Goal: Task Accomplishment & Management: Use online tool/utility

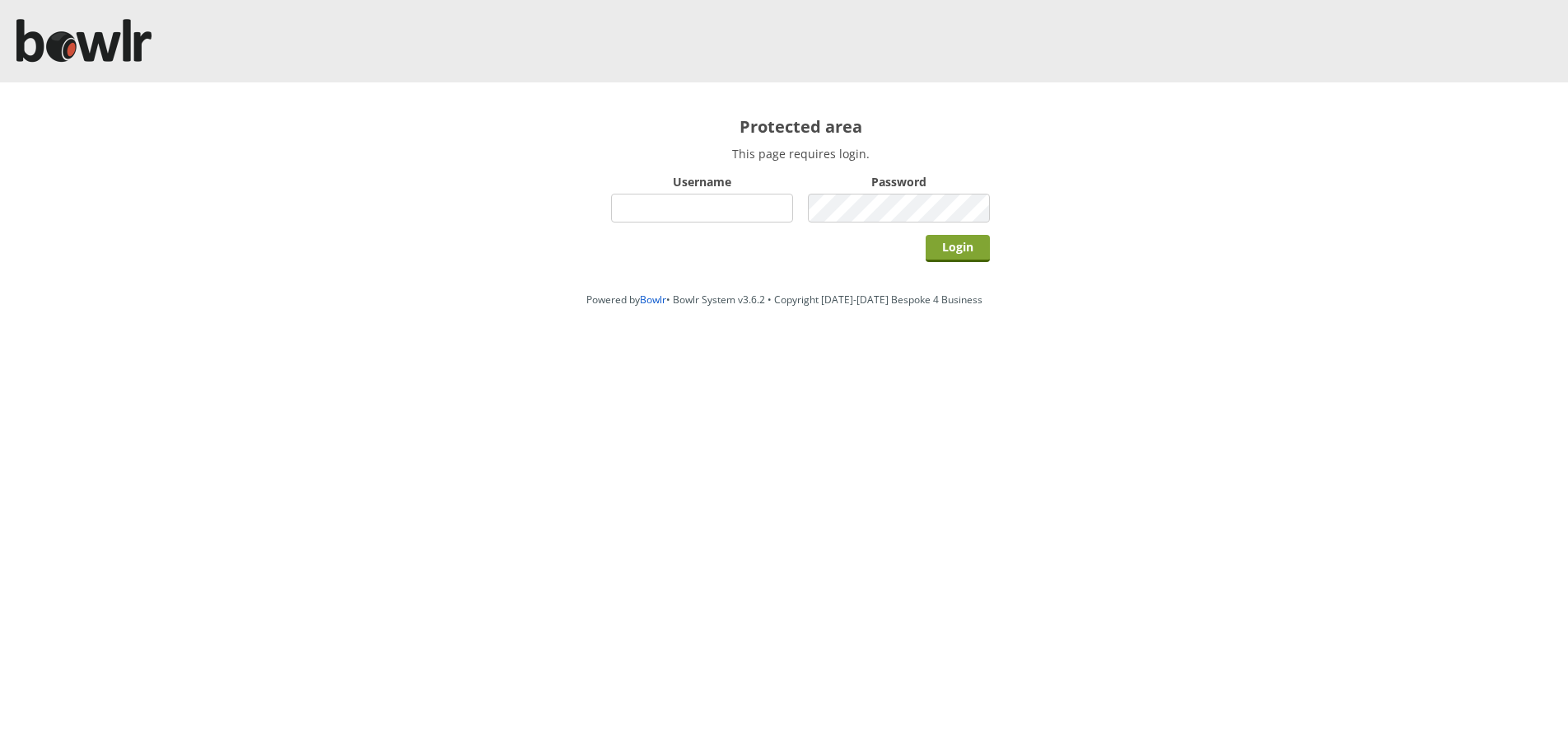
type input "bowlrchelmsford"
click at [981, 253] on input "Login" at bounding box center [957, 248] width 64 height 27
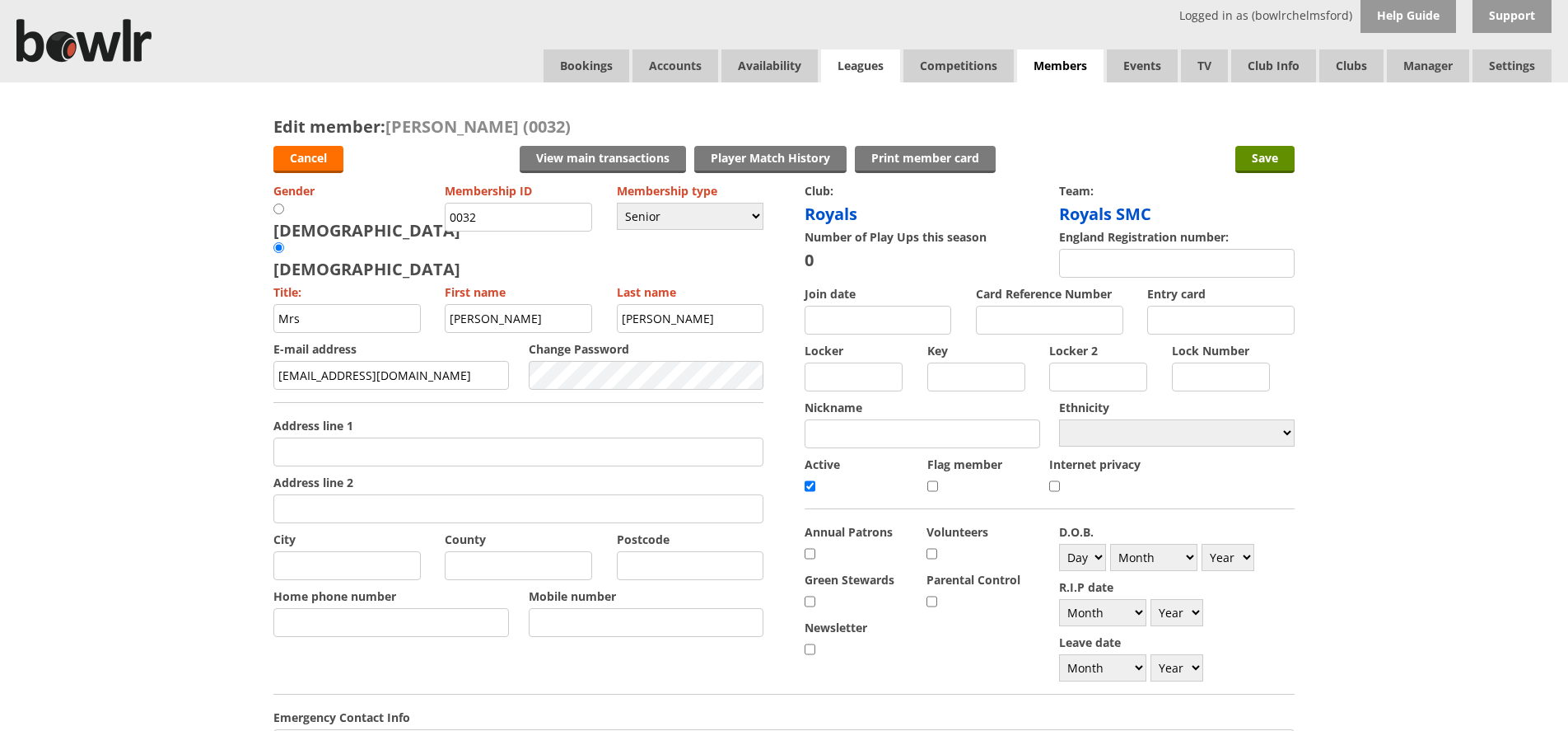
click at [886, 67] on link "Leagues" at bounding box center [860, 66] width 79 height 33
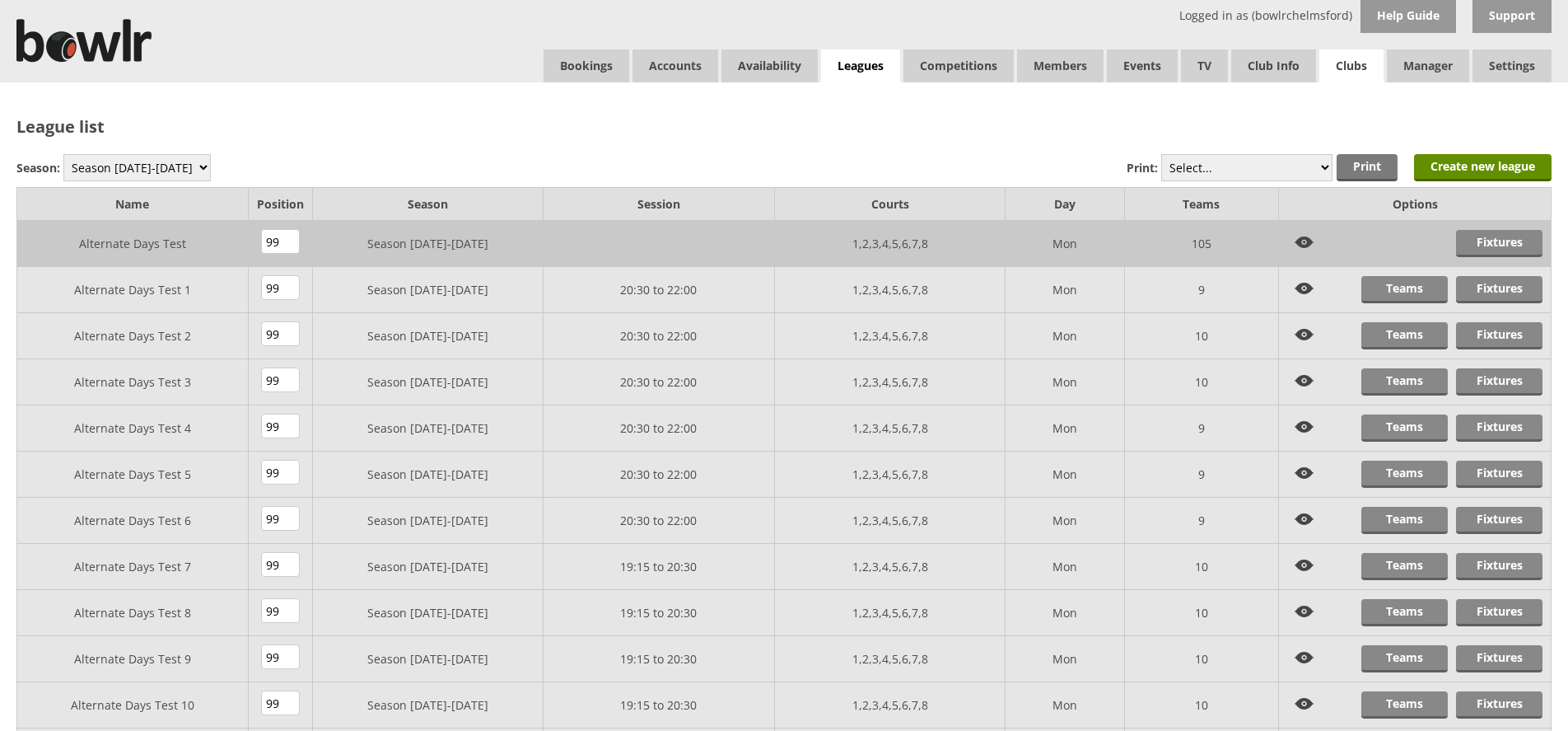
click at [1340, 67] on link "Clubs" at bounding box center [1351, 66] width 64 height 33
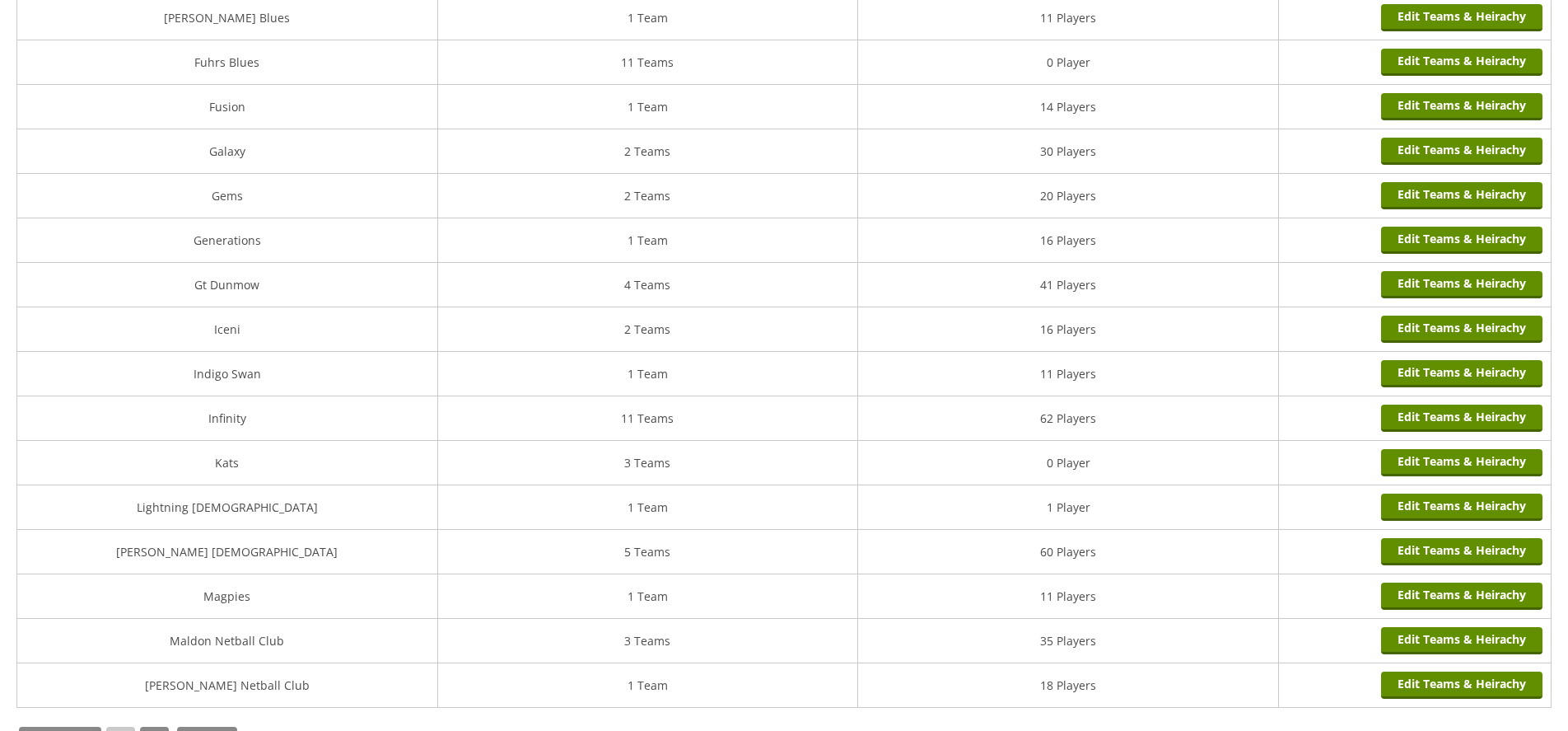
scroll to position [1894, 0]
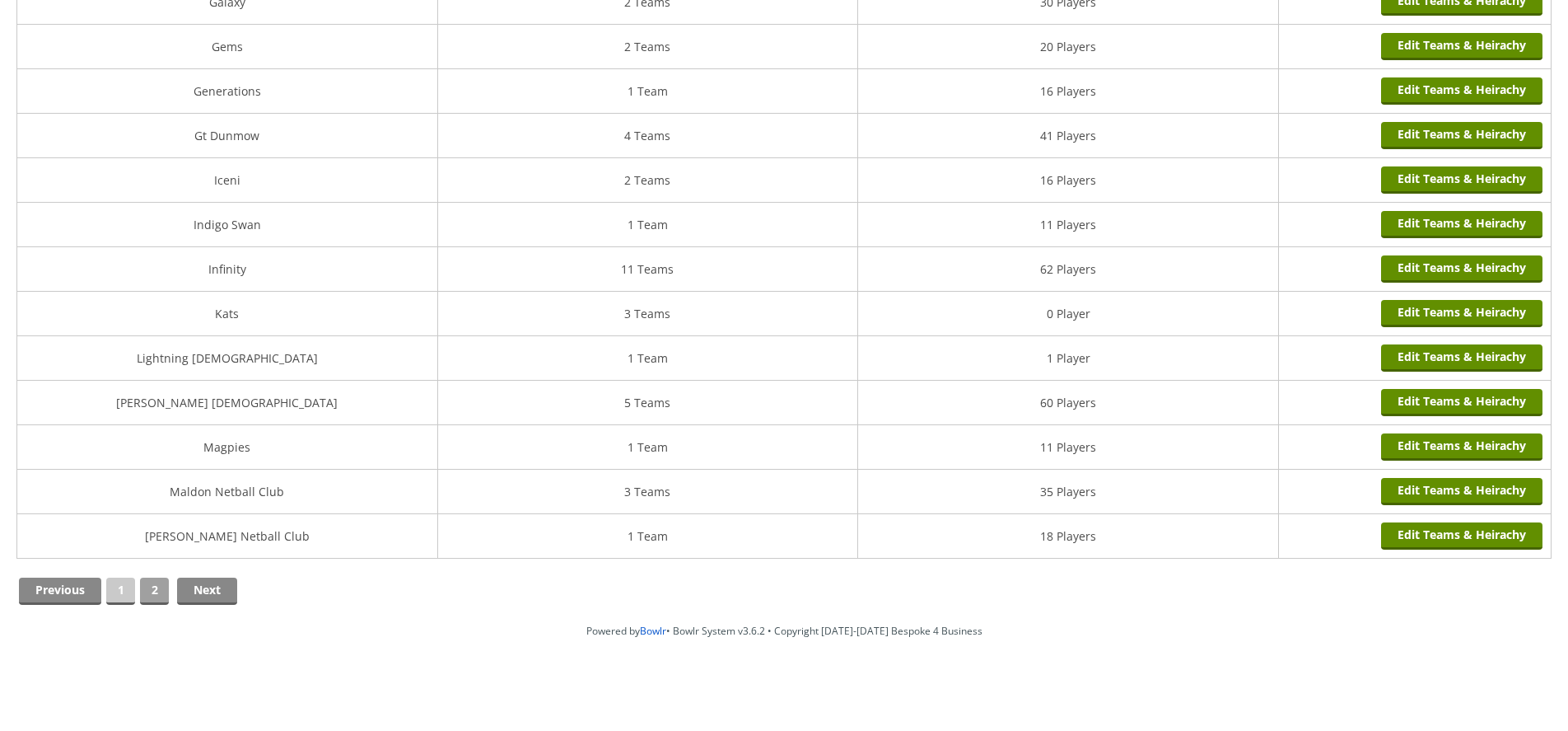
click at [166, 600] on link "2" at bounding box center [154, 591] width 29 height 27
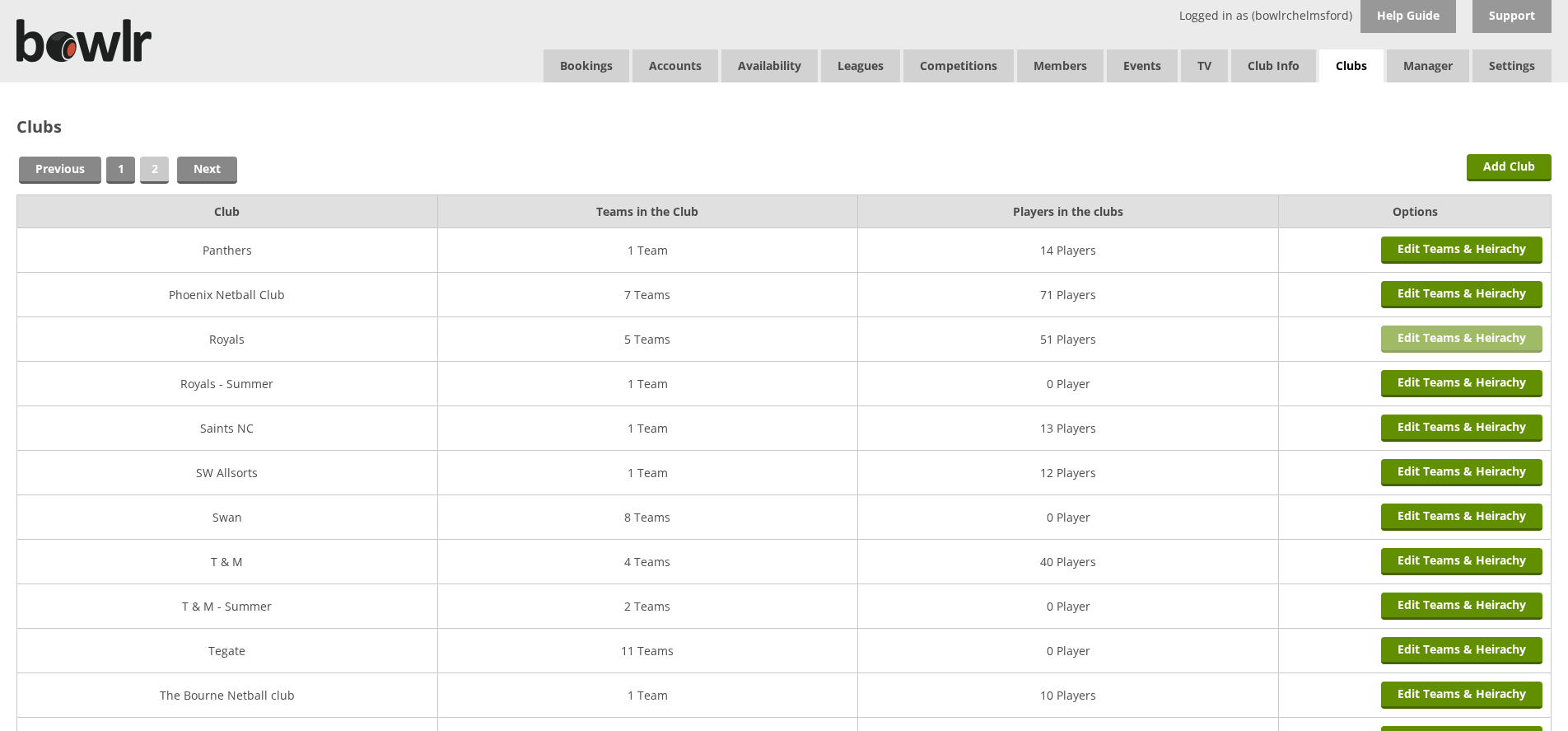
click at [1416, 334] on link "Edit Teams & Heirachy" at bounding box center [1461, 338] width 161 height 27
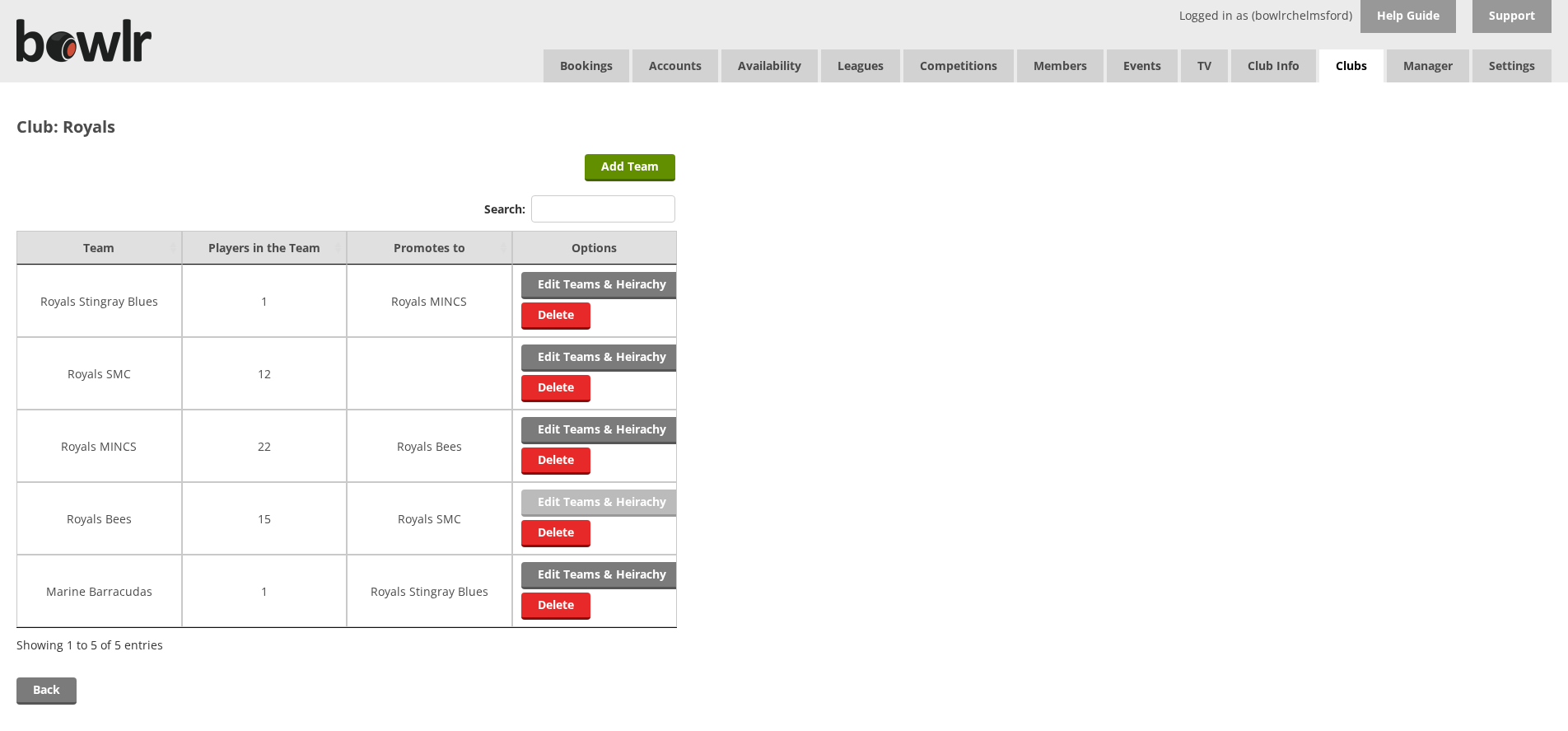
click at [560, 495] on link "Edit Teams & Heirachy" at bounding box center [602, 502] width 161 height 27
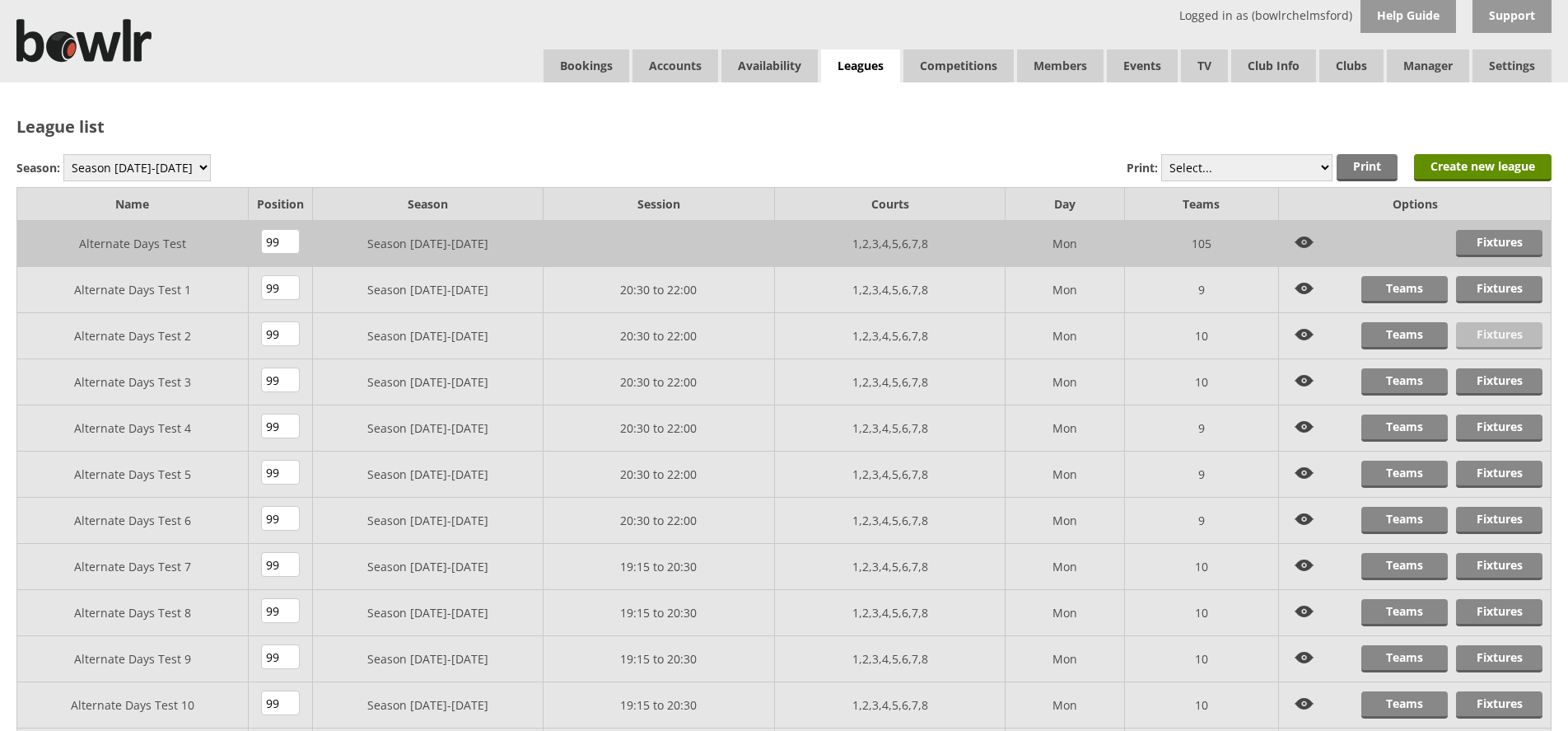
click at [1527, 344] on link "Fixtures" at bounding box center [1499, 336] width 87 height 27
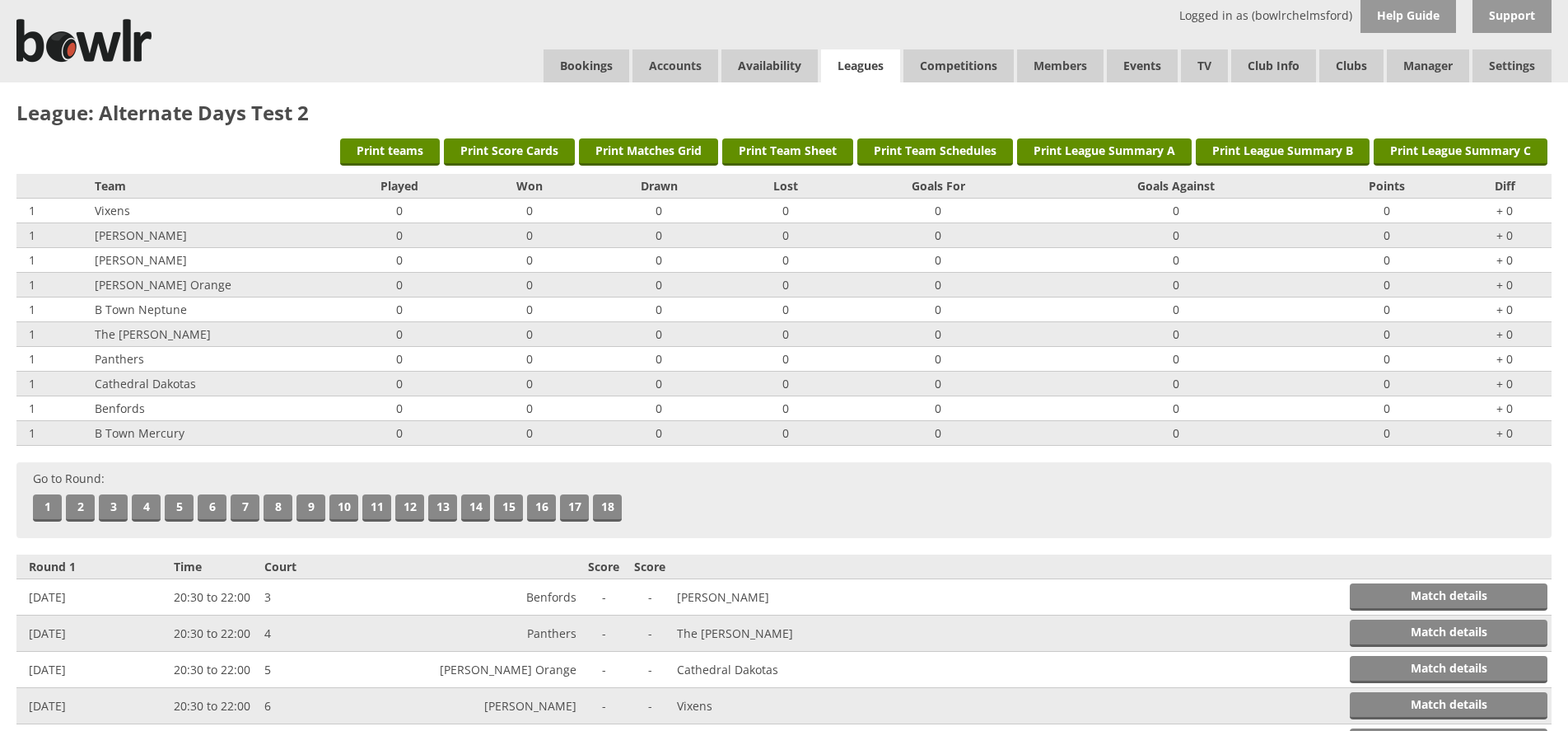
click at [860, 75] on link "Leagues" at bounding box center [860, 66] width 79 height 34
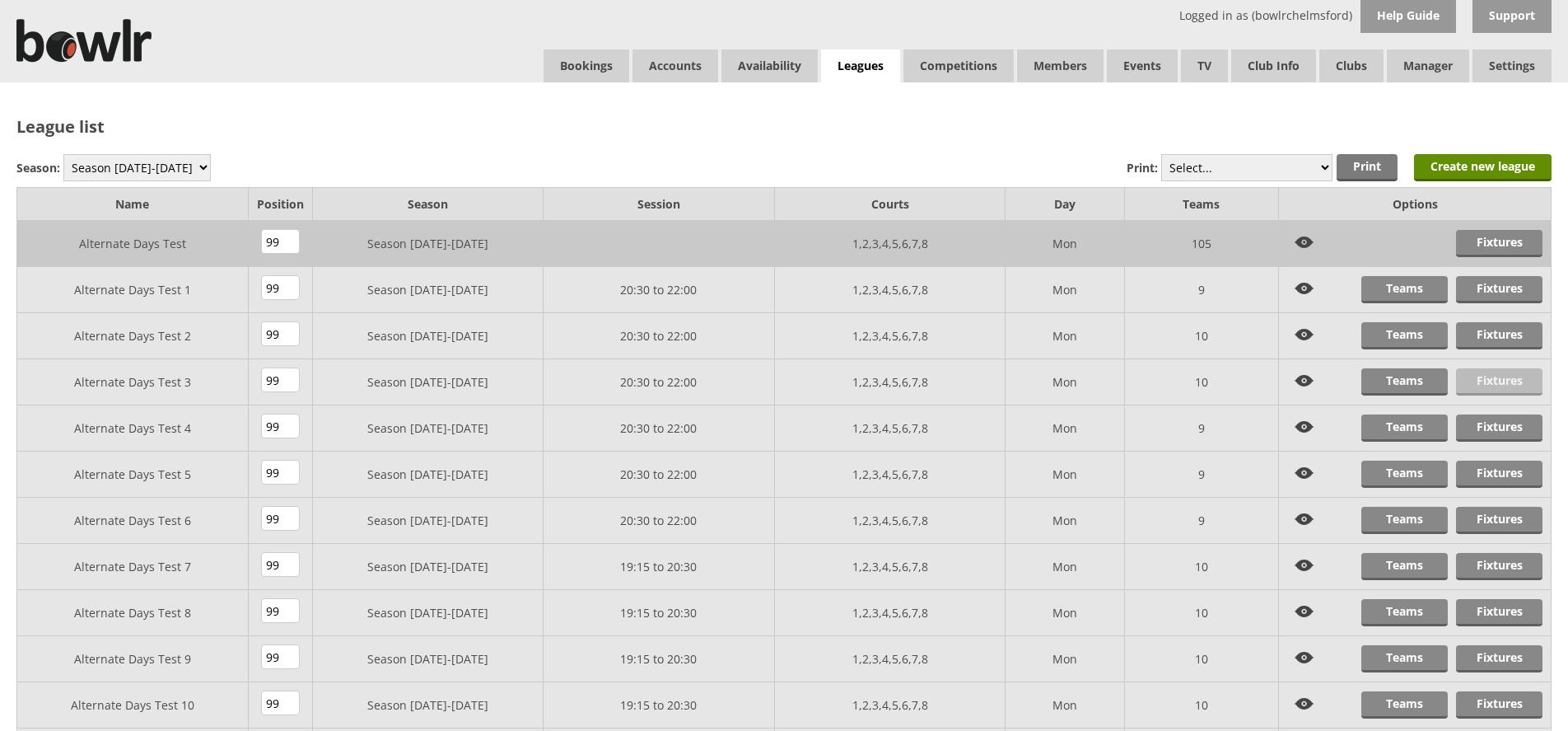
click at [1506, 378] on link "Fixtures" at bounding box center [1499, 381] width 87 height 27
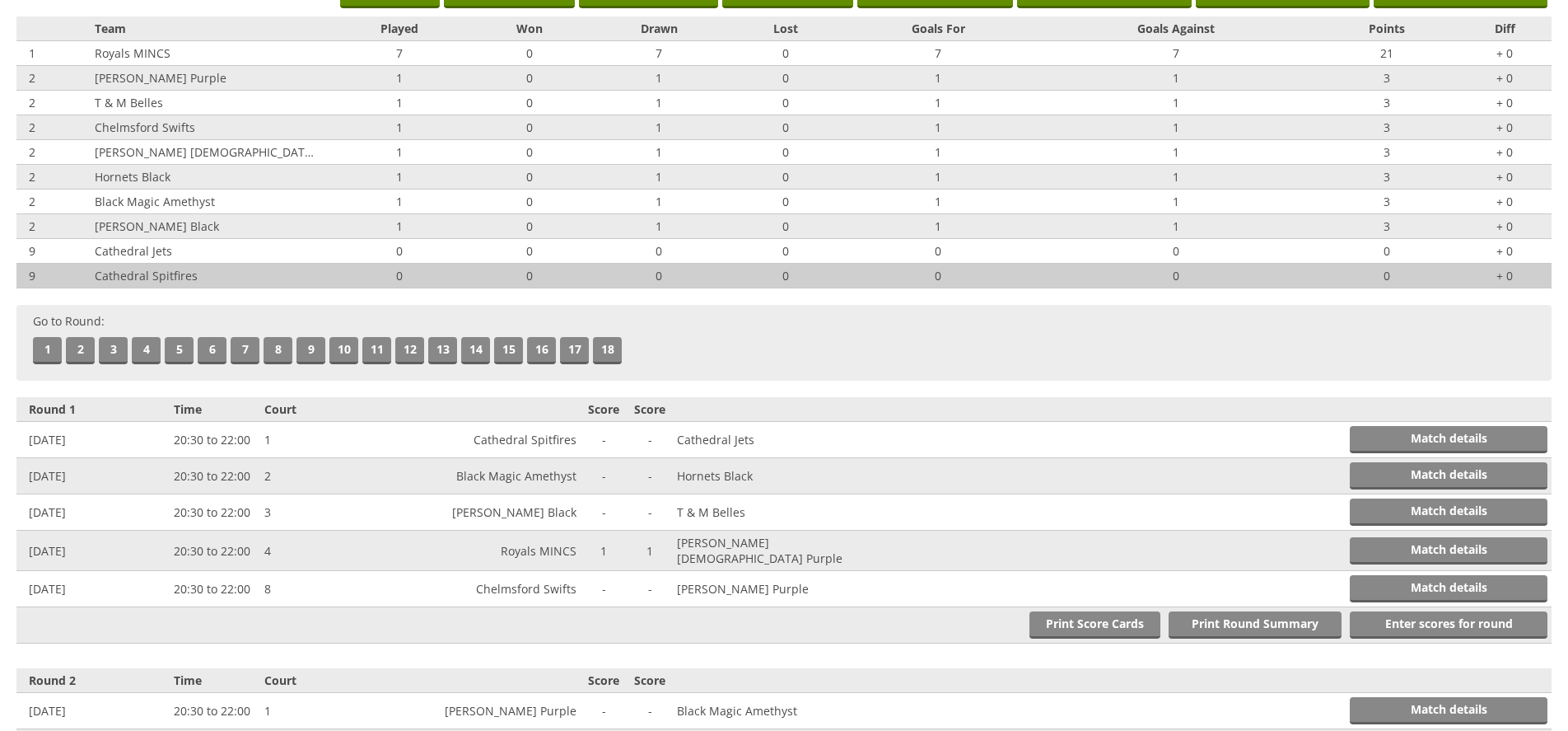
scroll to position [169, 0]
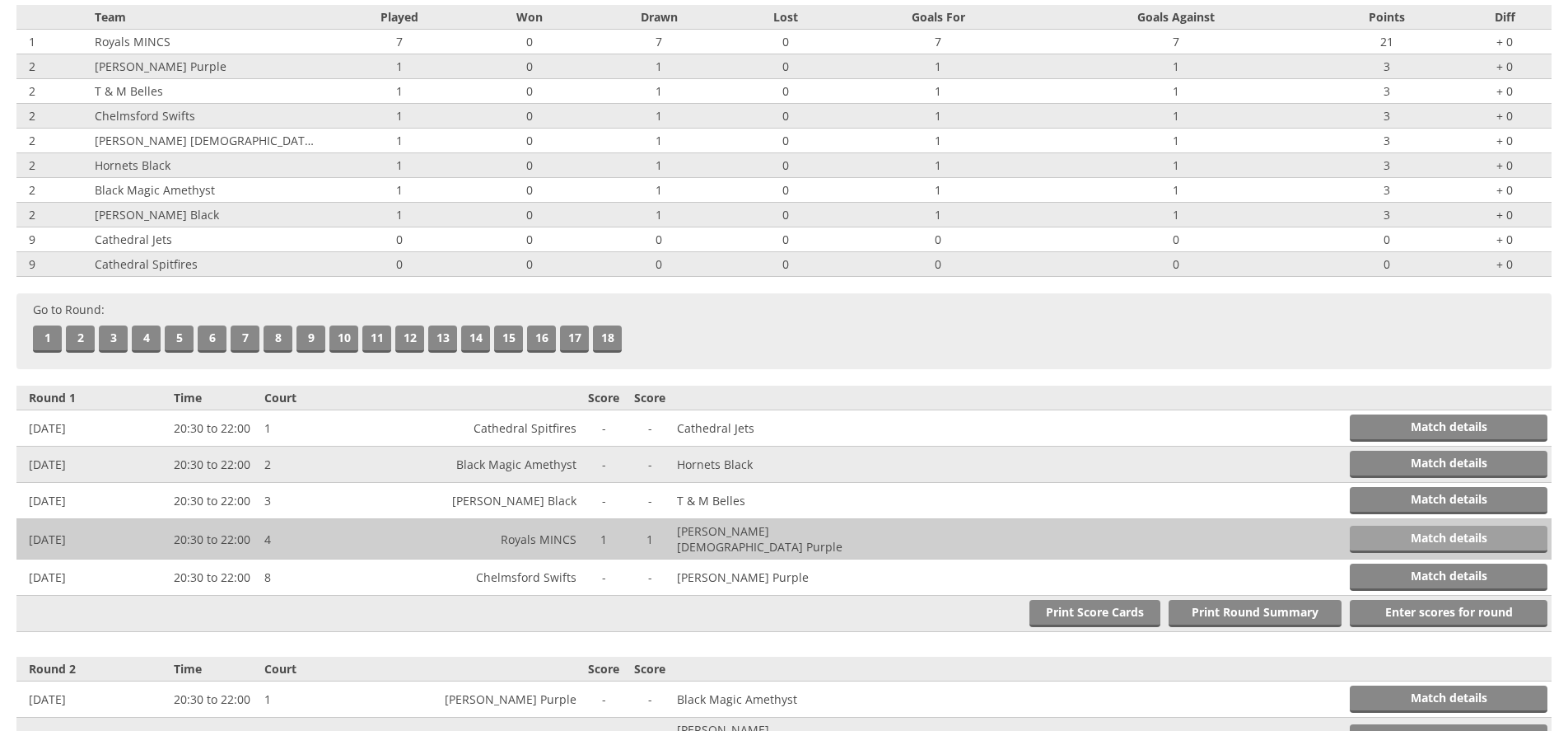
click at [1398, 544] on link "Match details" at bounding box center [1449, 539] width 198 height 27
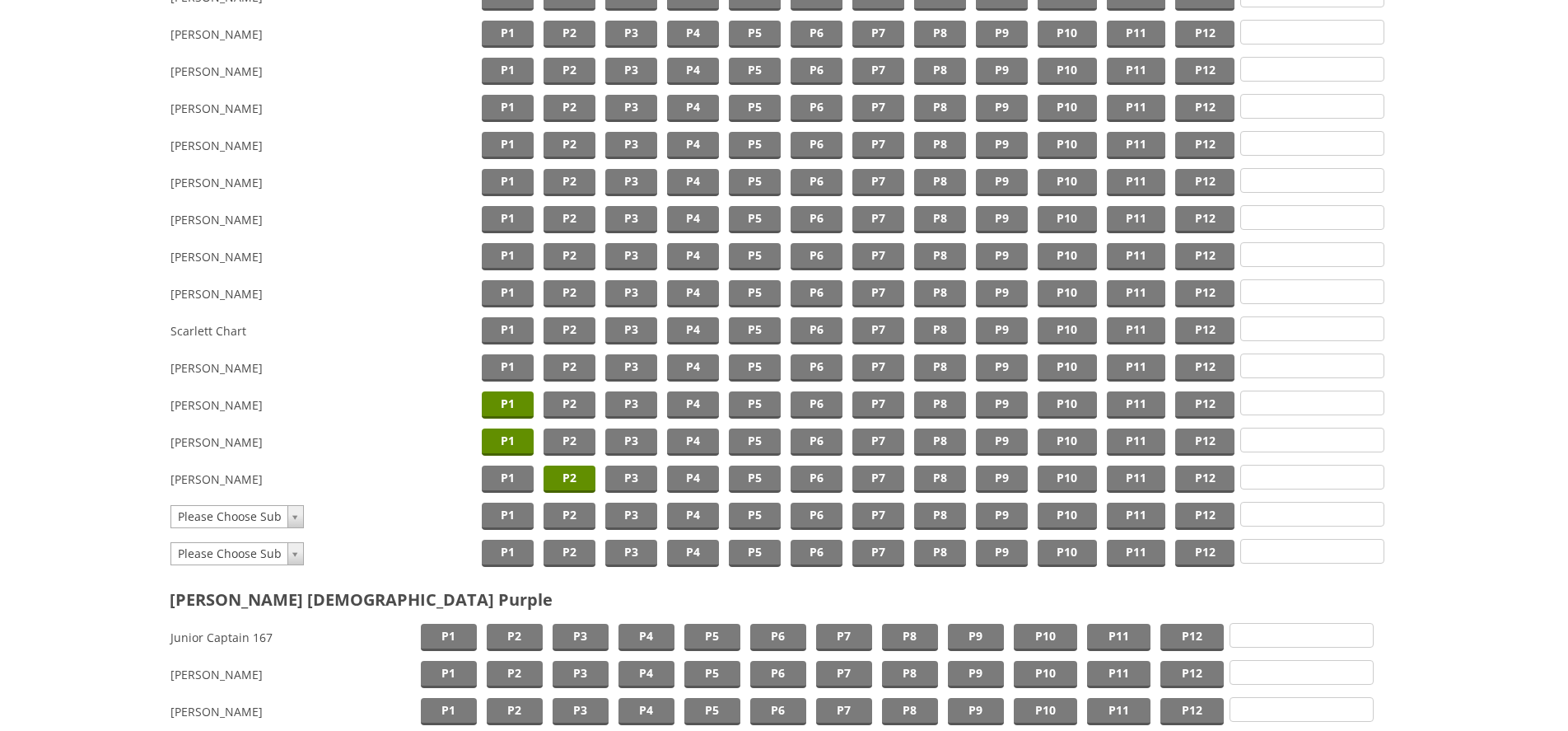
scroll to position [832, 0]
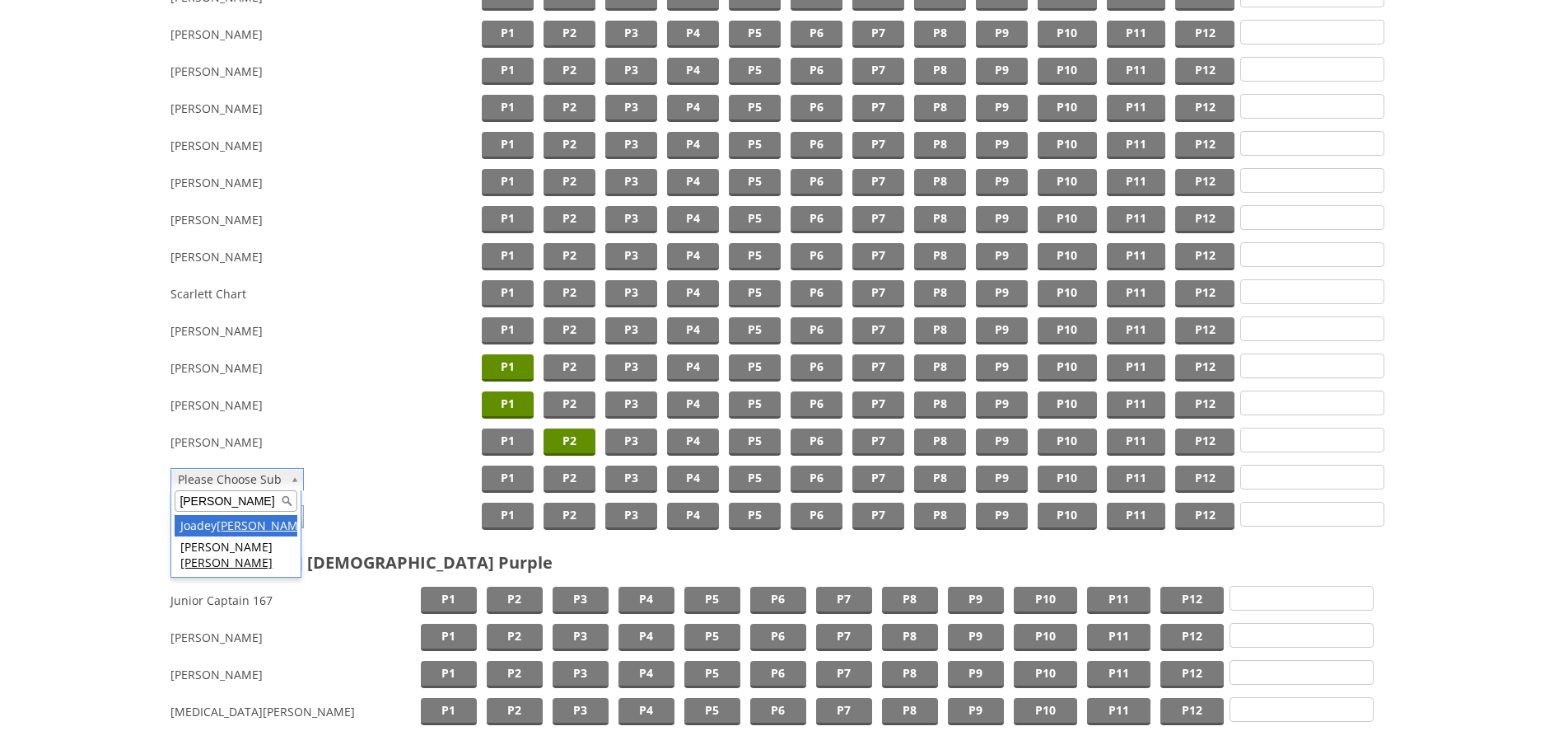
type input "dyer"
click at [629, 486] on span "P3" at bounding box center [631, 479] width 52 height 27
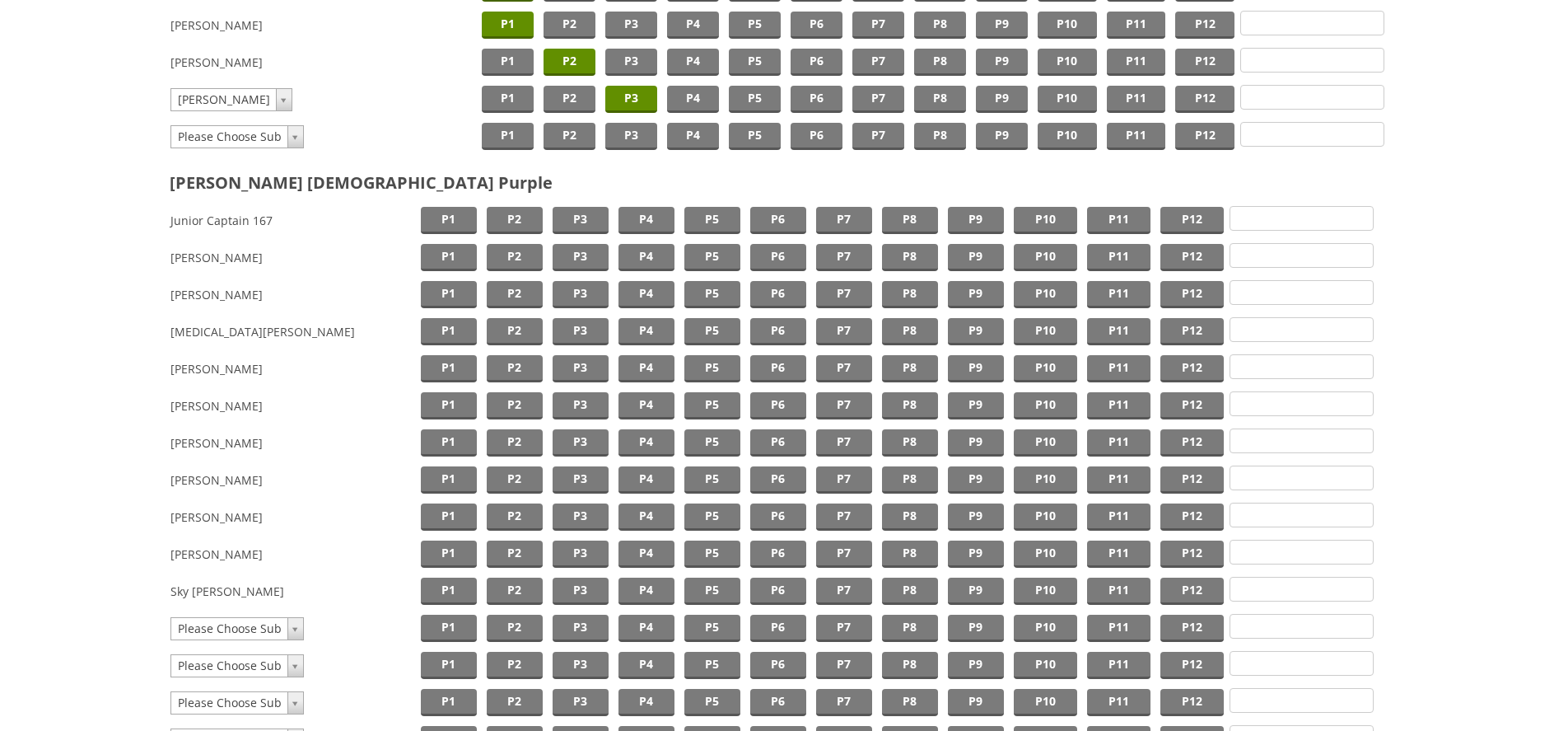
scroll to position [1435, 0]
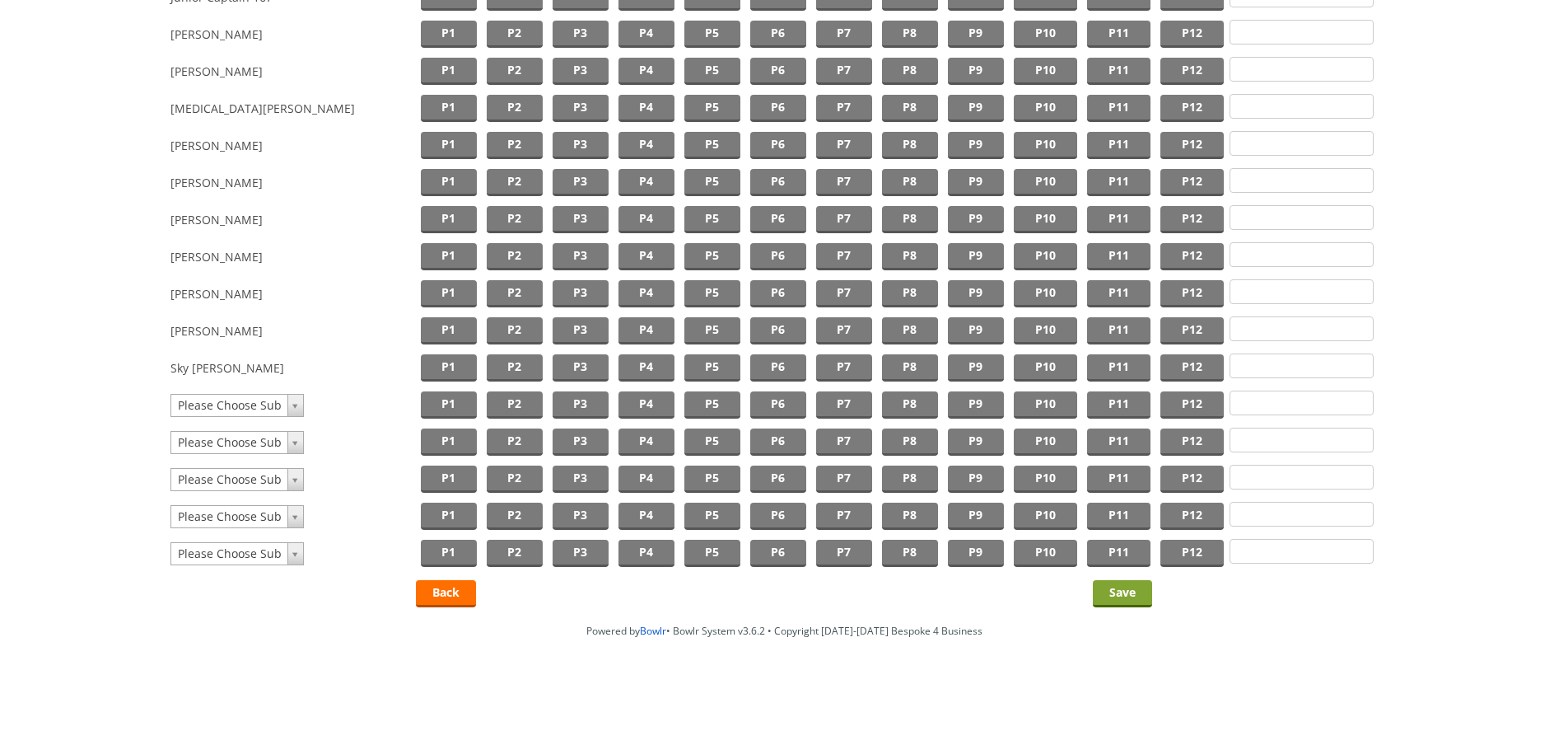
click at [1119, 598] on input "Save" at bounding box center [1122, 593] width 60 height 27
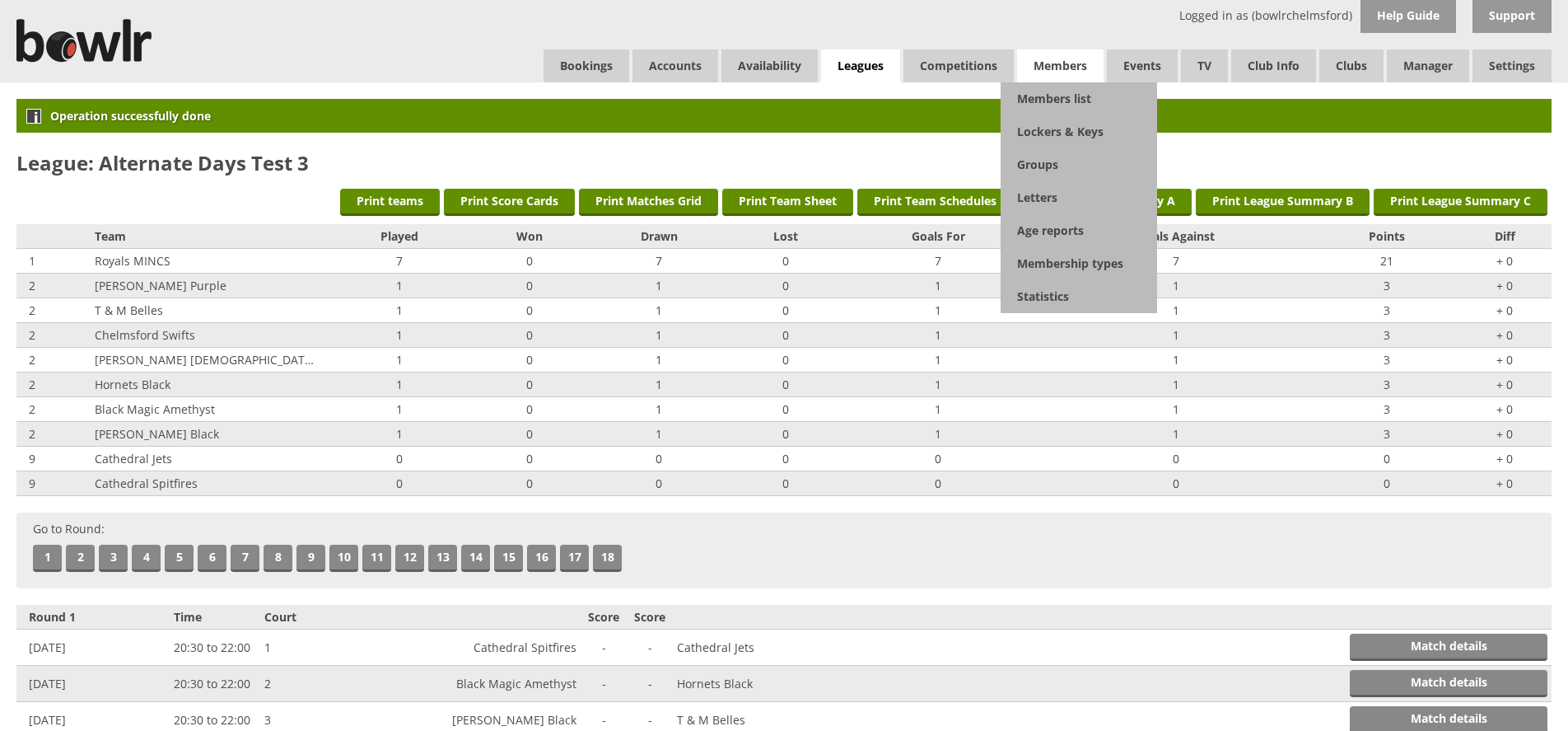
click at [1063, 67] on span "Members" at bounding box center [1060, 66] width 87 height 33
click at [1051, 95] on link "Members list" at bounding box center [1078, 99] width 157 height 33
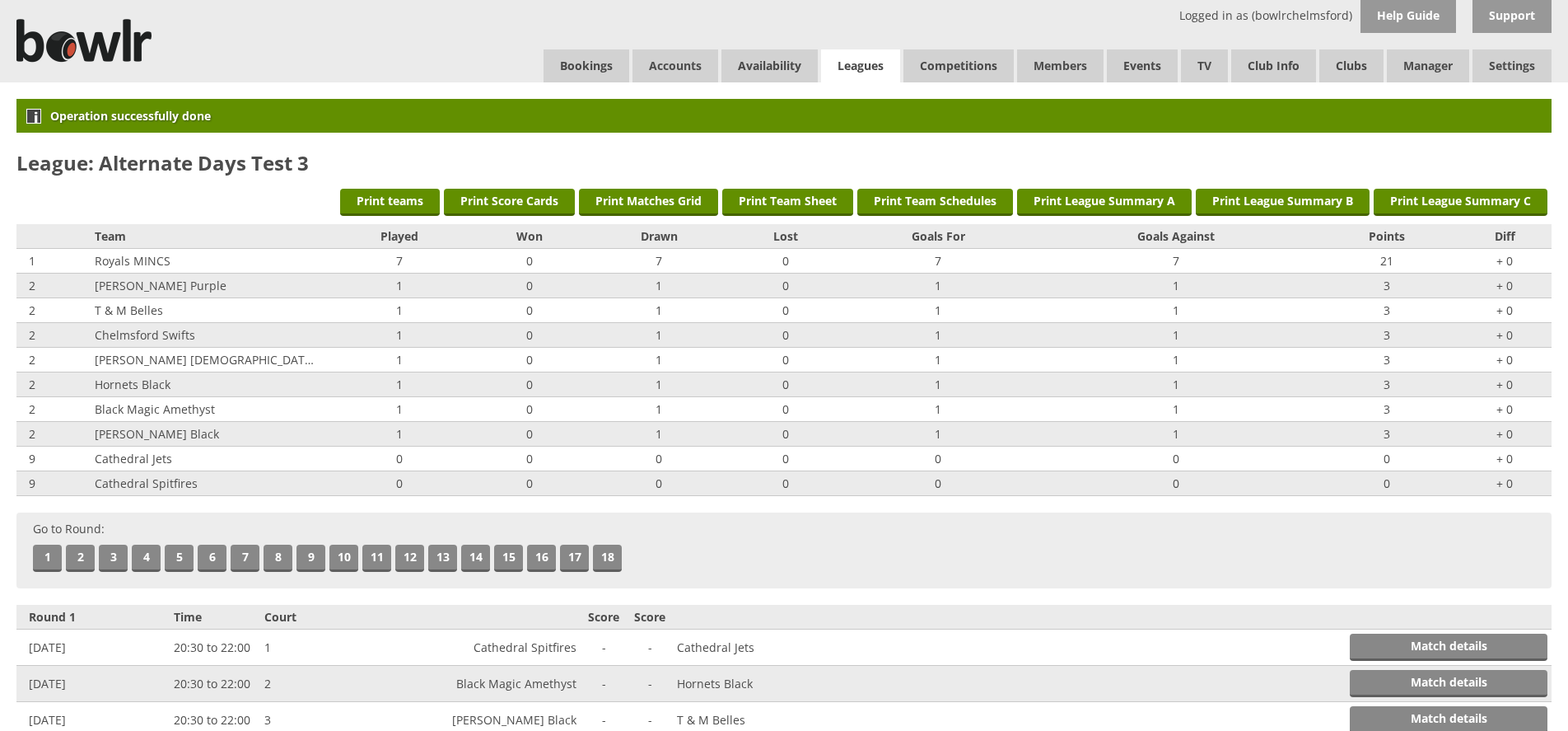
click at [868, 60] on link "Leagues" at bounding box center [860, 66] width 79 height 34
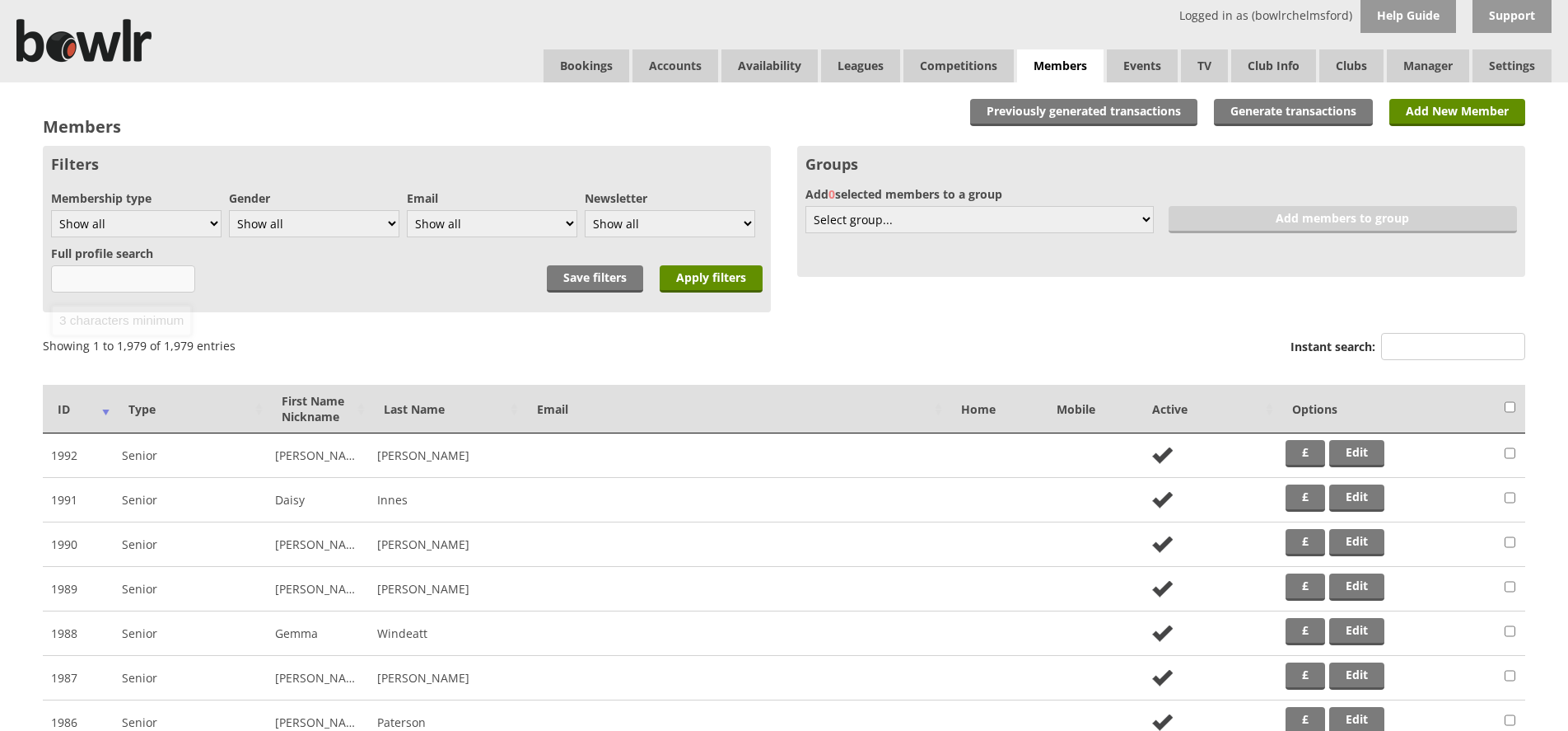
click at [141, 281] on input "text" at bounding box center [123, 279] width 144 height 27
click at [1420, 352] on input "Instant search:" at bounding box center [1452, 346] width 144 height 27
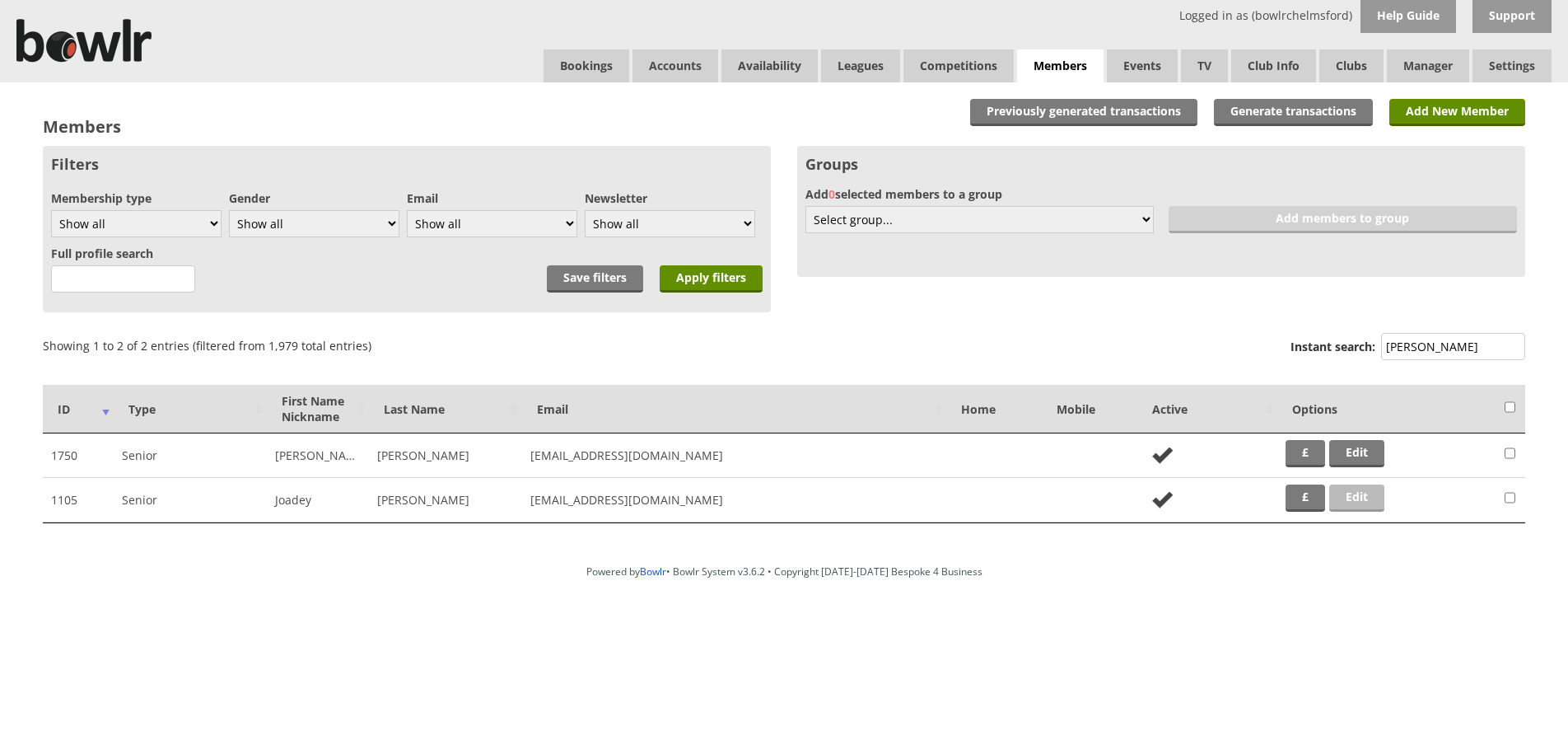
type input "dyer"
click at [1353, 502] on link "Edit" at bounding box center [1356, 498] width 55 height 27
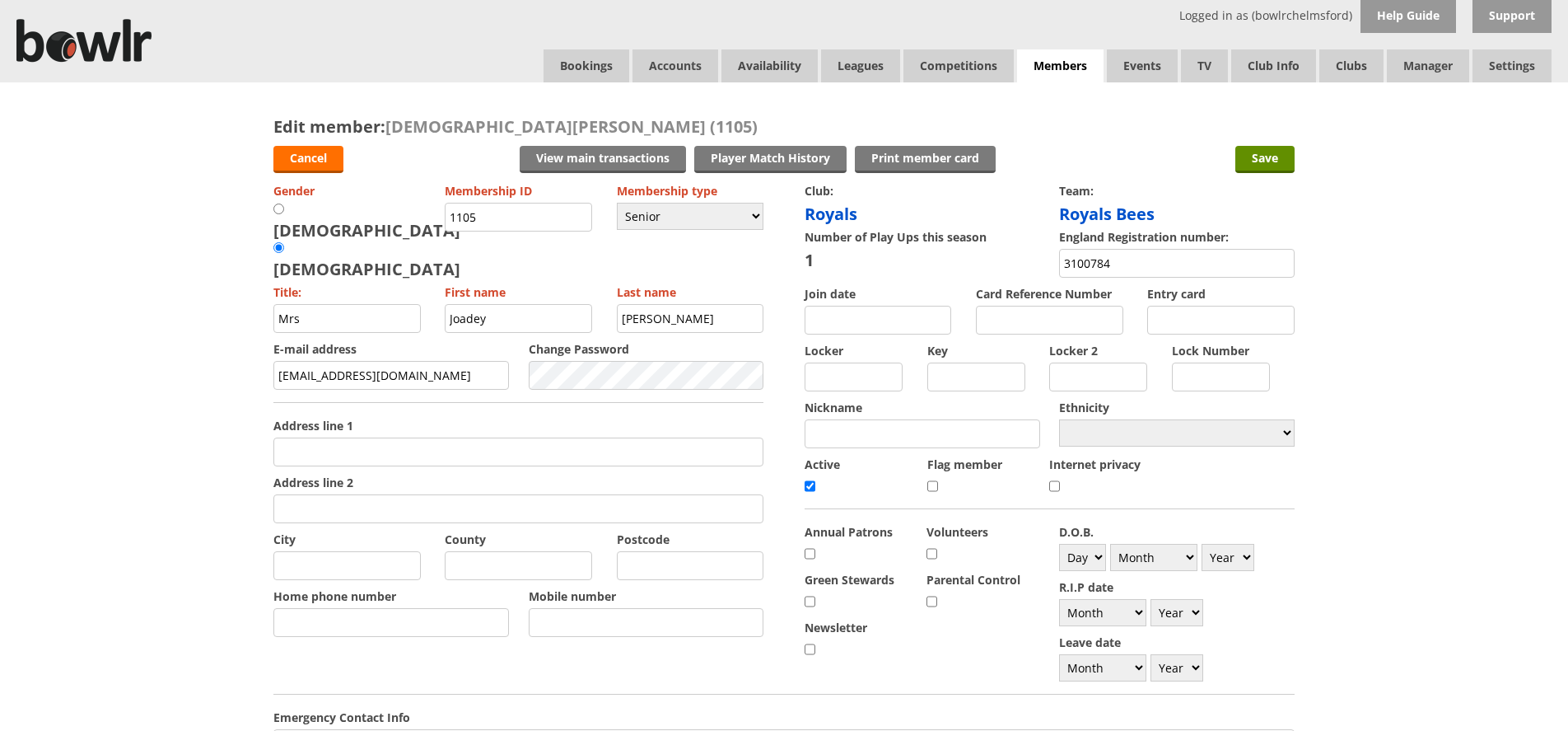
click at [441, 361] on input "cmdutson@hotmail.co.uk" at bounding box center [391, 375] width 236 height 29
type input "jm@b4b.co.uk"
click at [1269, 163] on input "Save" at bounding box center [1265, 159] width 60 height 27
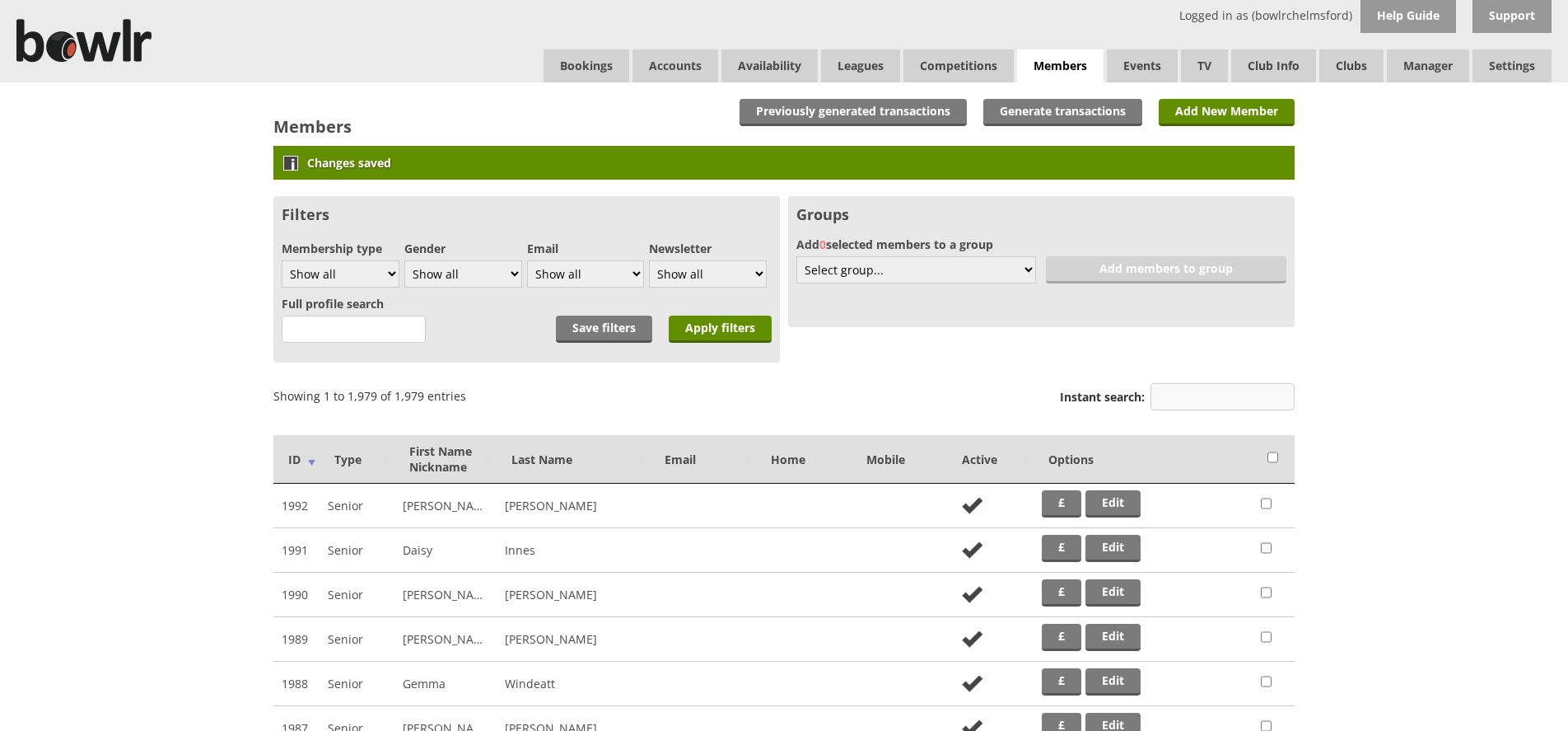
click at [1185, 401] on input "Instant search:" at bounding box center [1222, 396] width 144 height 27
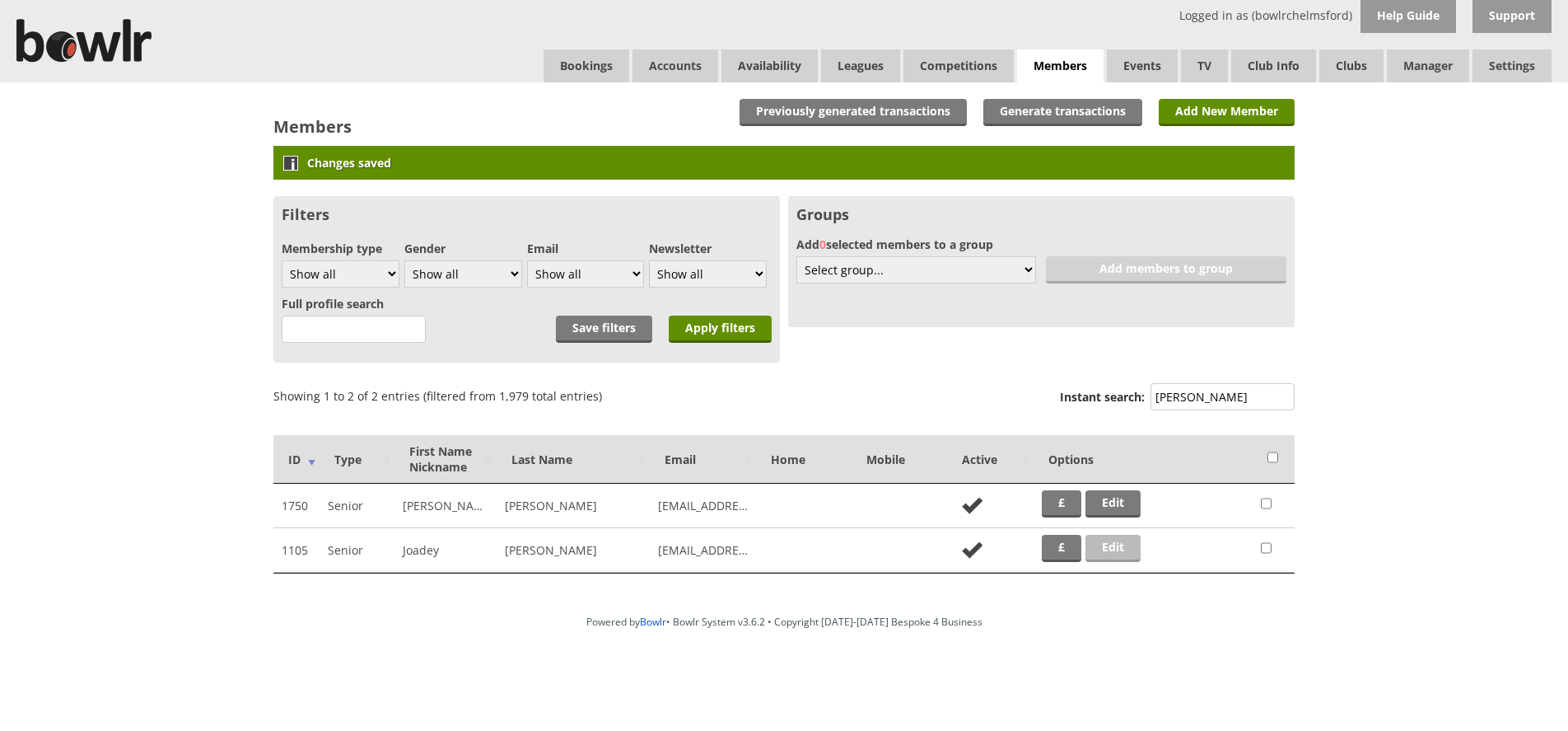
type input "dyer"
click at [1118, 549] on link "Edit" at bounding box center [1112, 548] width 55 height 27
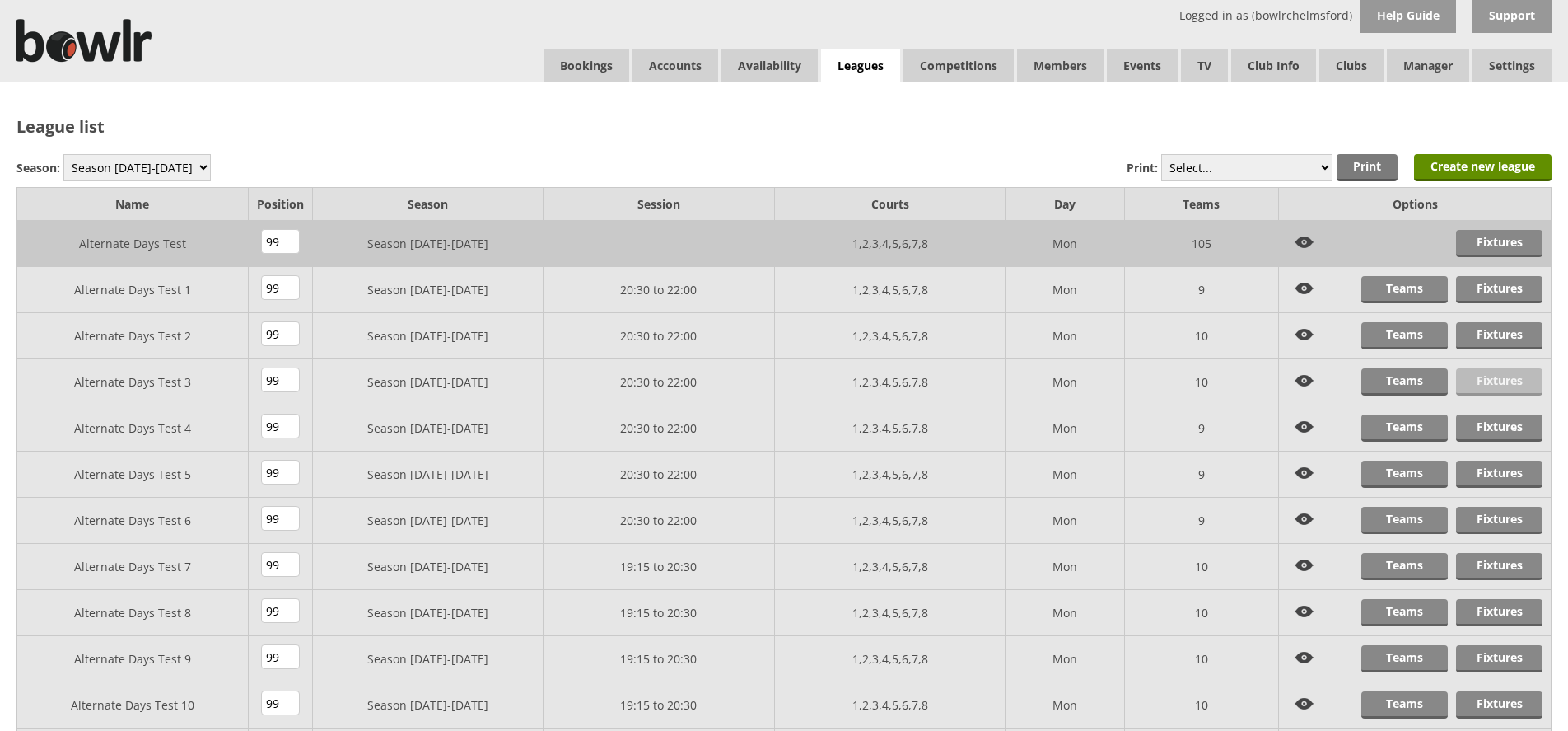
click at [1506, 388] on link "Fixtures" at bounding box center [1499, 381] width 87 height 27
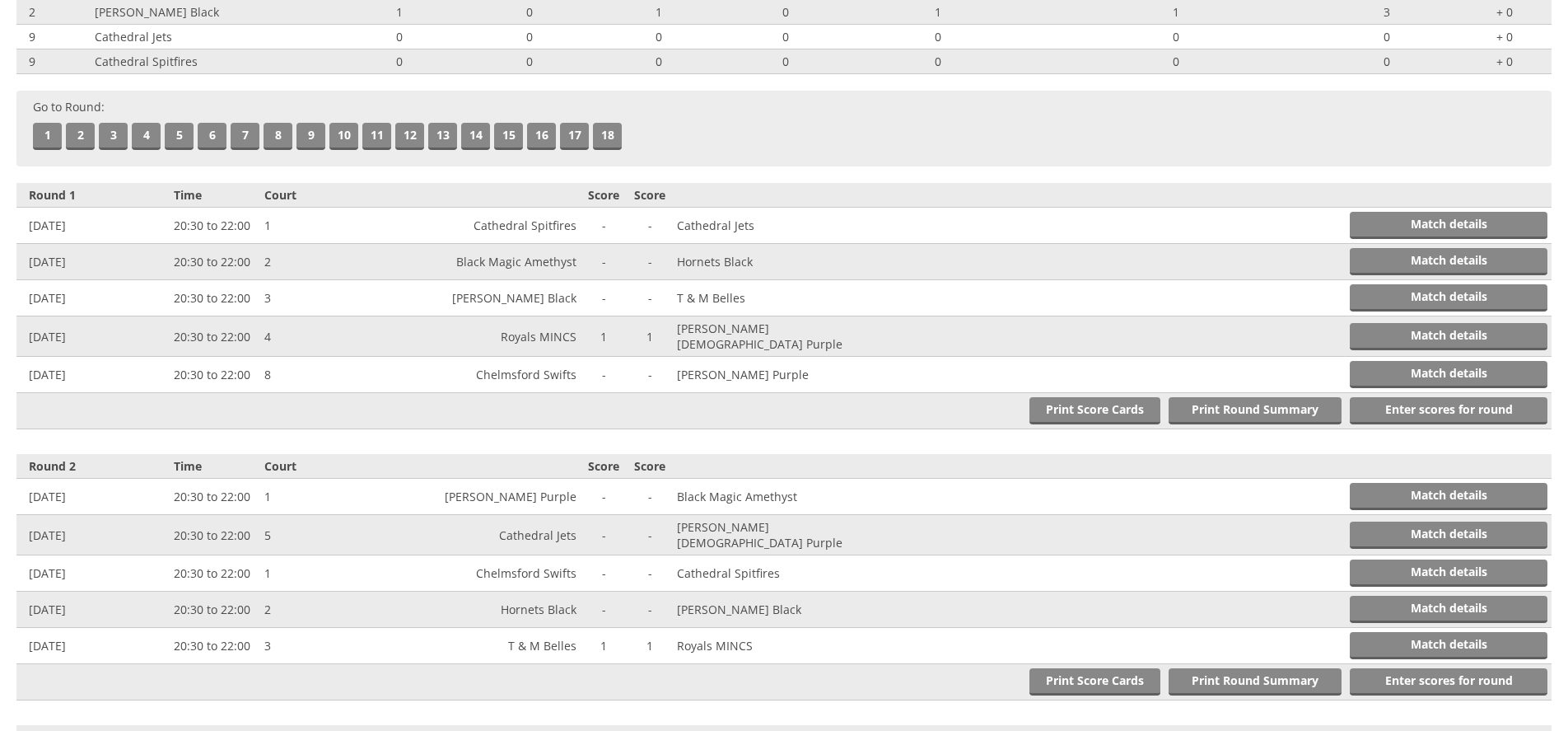
scroll to position [373, 0]
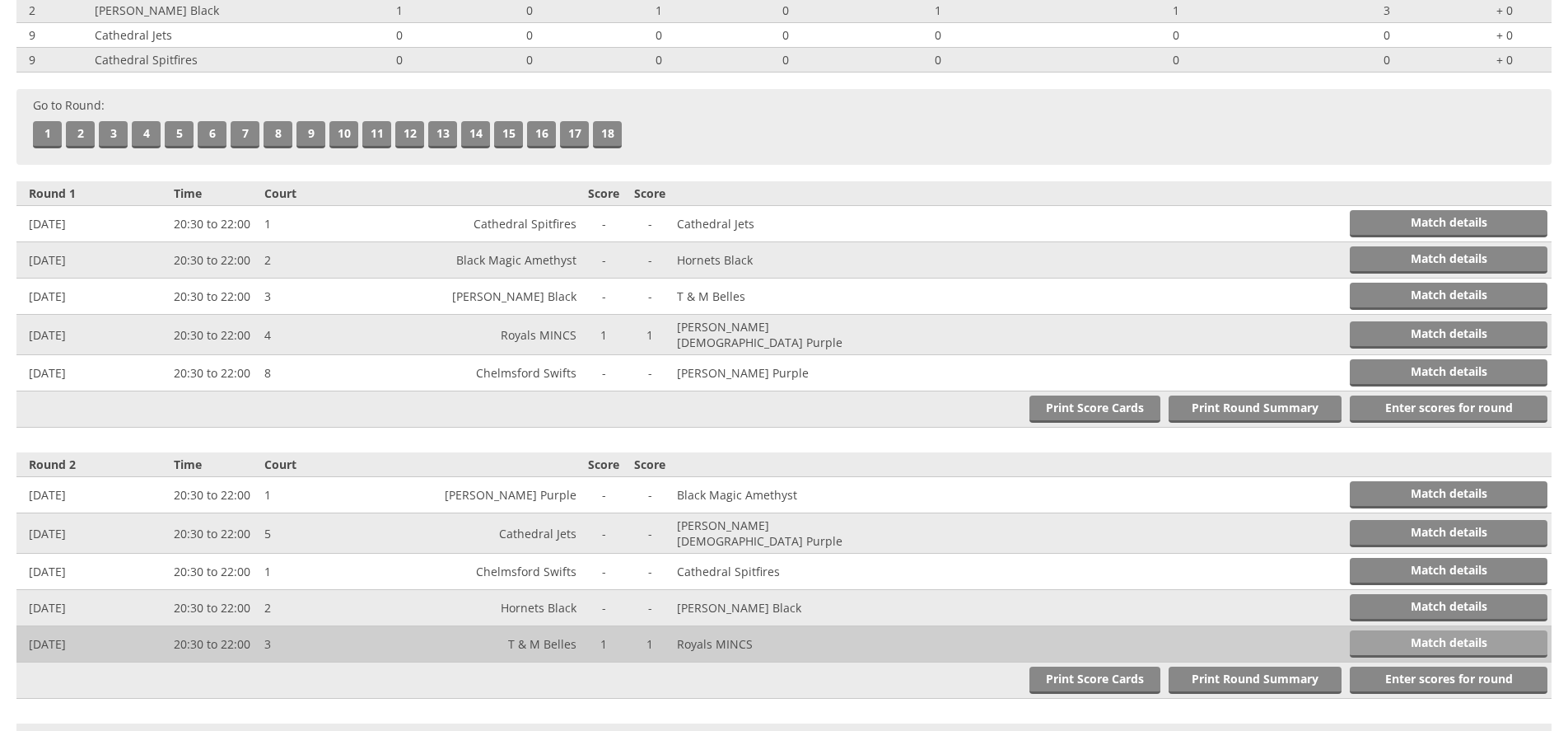
click at [1397, 630] on link "Match details" at bounding box center [1449, 643] width 198 height 27
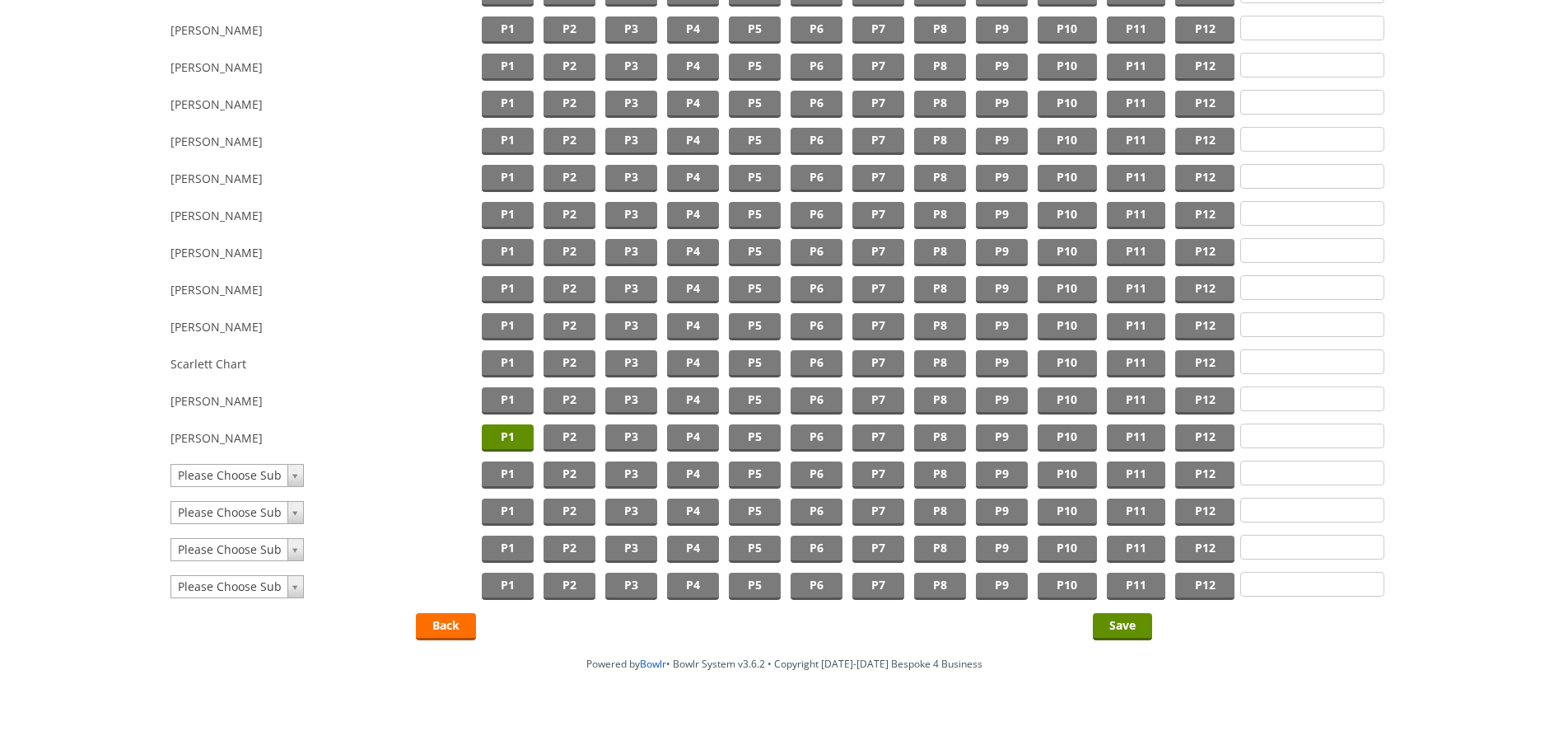
scroll to position [1473, 0]
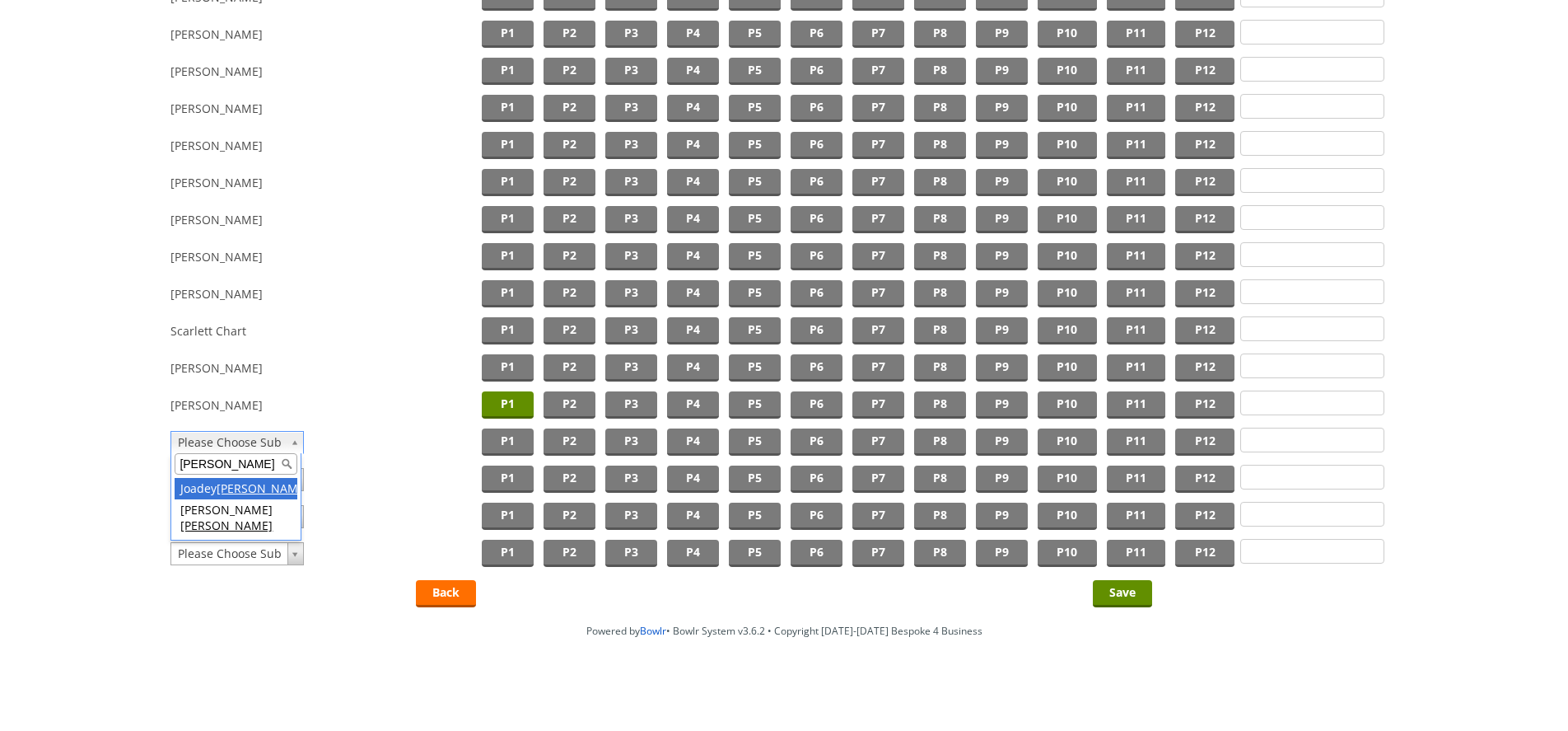
type input "dyer"
click at [565, 435] on span "P2" at bounding box center [569, 442] width 52 height 27
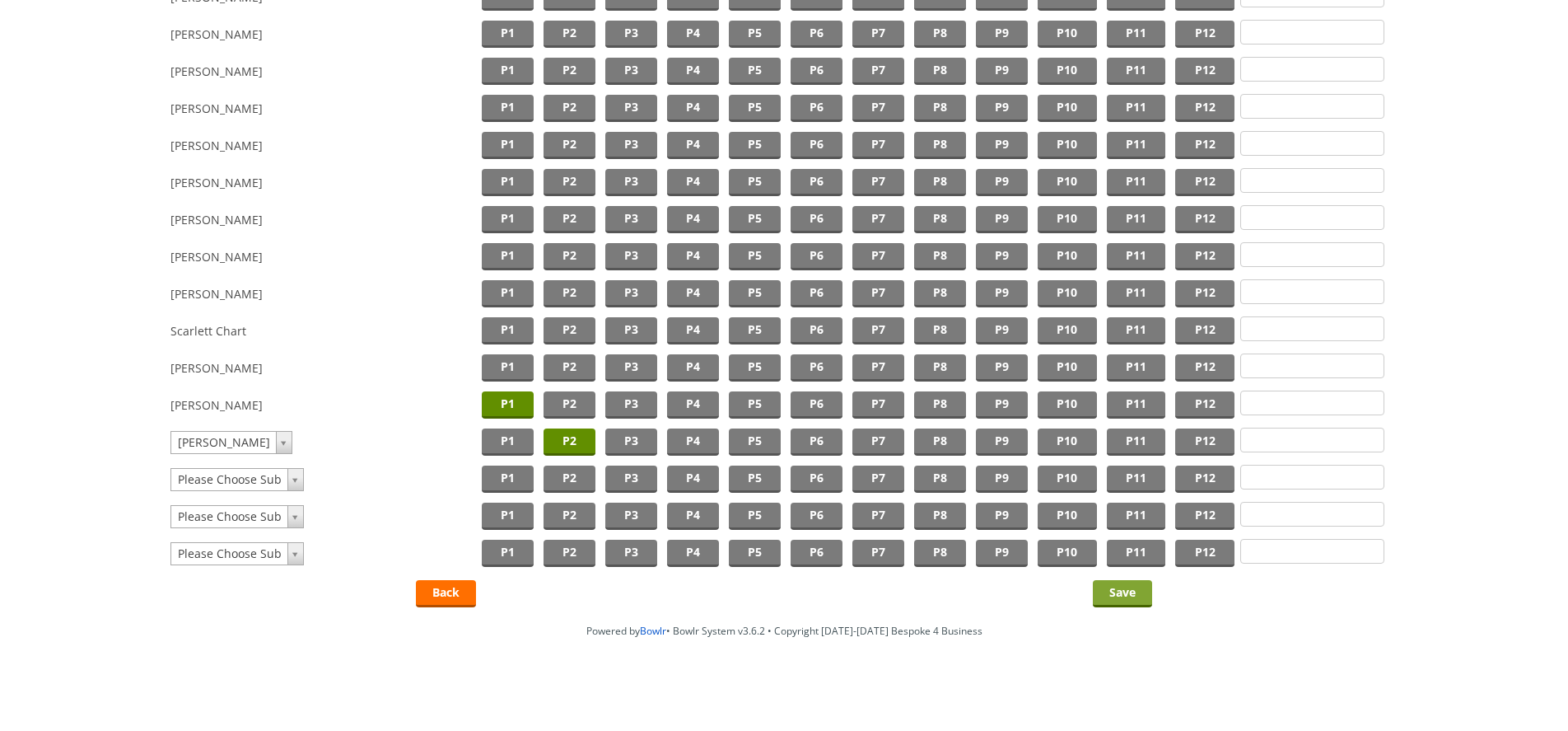
click at [1129, 597] on input "Save" at bounding box center [1122, 593] width 60 height 27
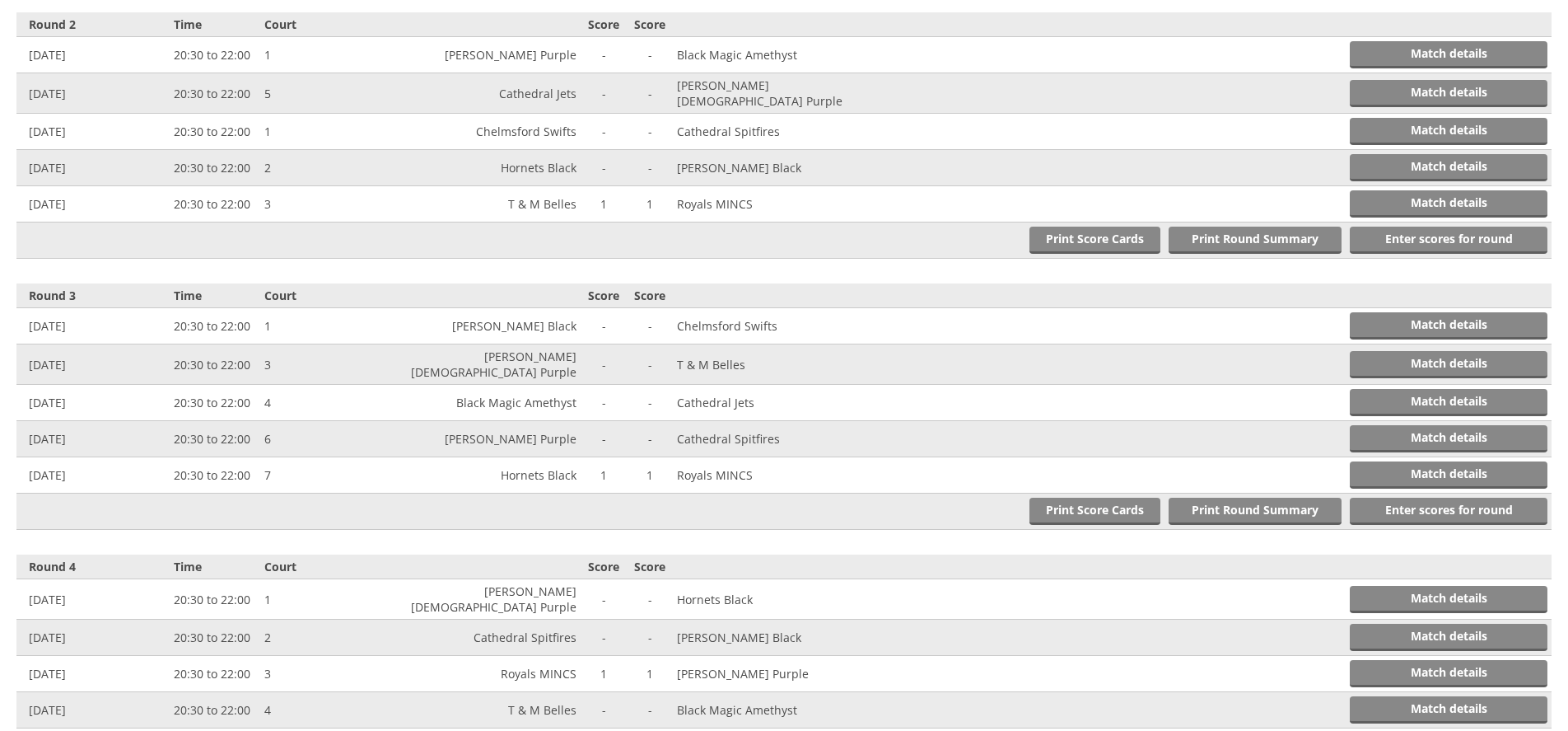
scroll to position [872, 0]
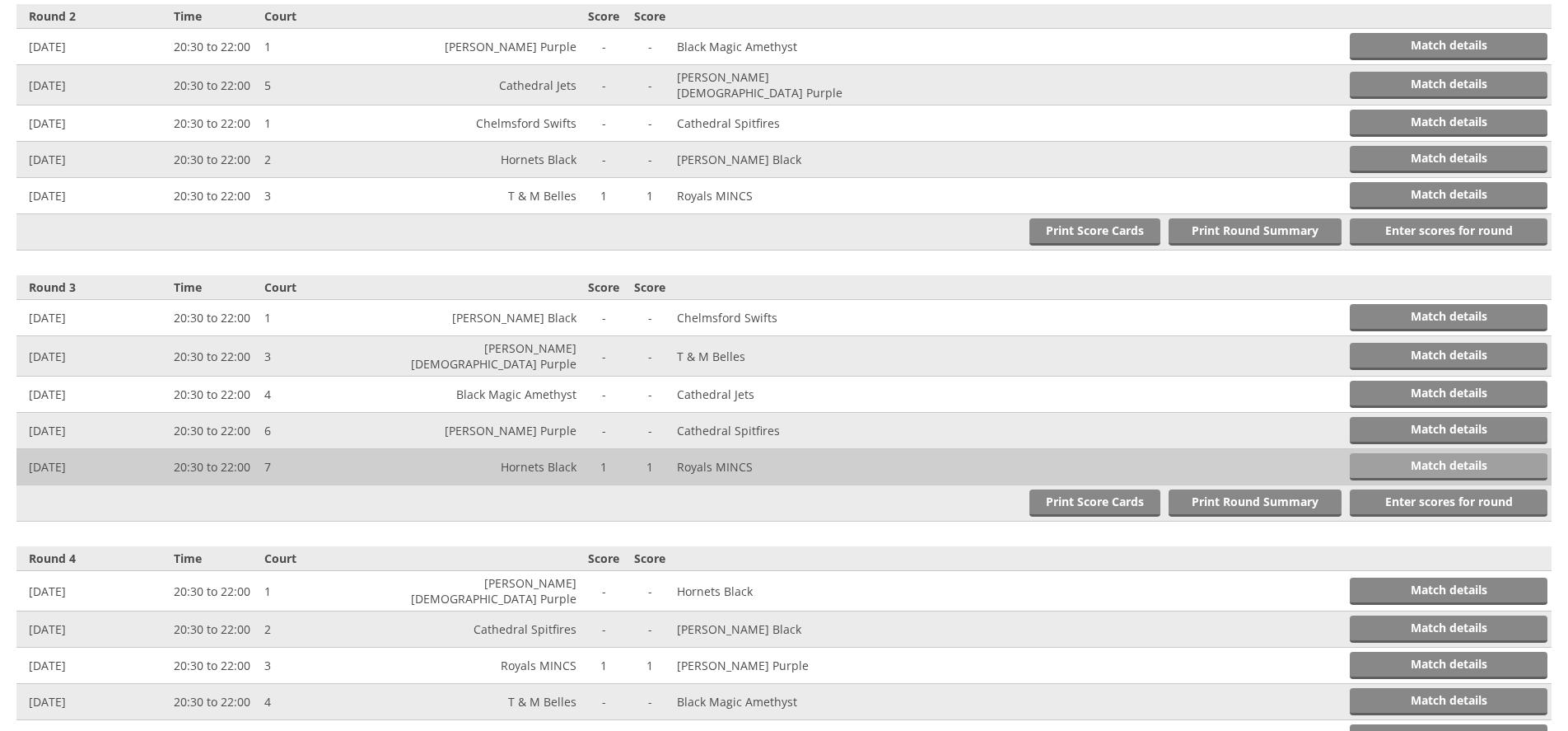
click at [1435, 454] on link "Match details" at bounding box center [1449, 466] width 198 height 27
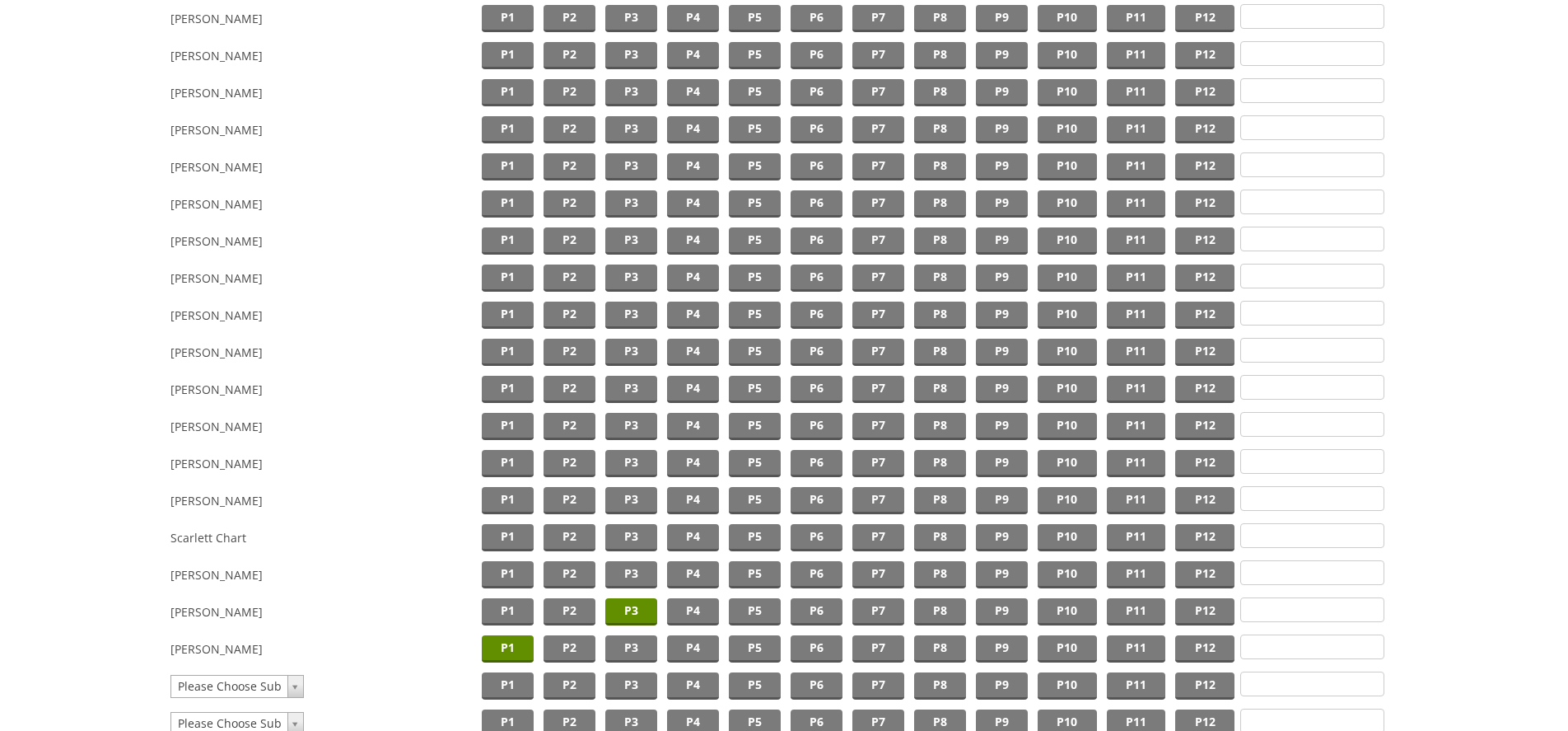
scroll to position [1351, 0]
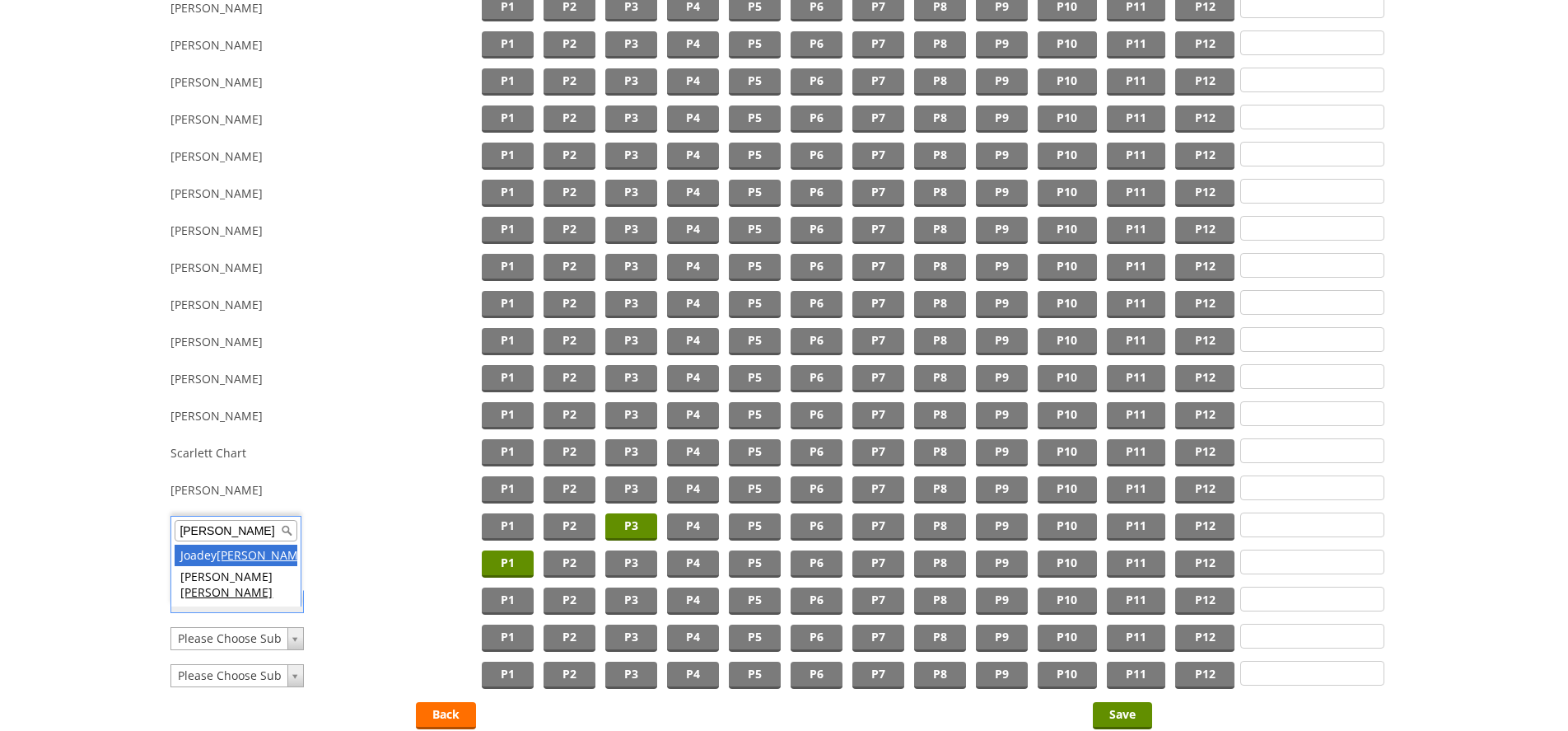
type input "[PERSON_NAME]"
click at [584, 604] on span "P2" at bounding box center [569, 600] width 52 height 27
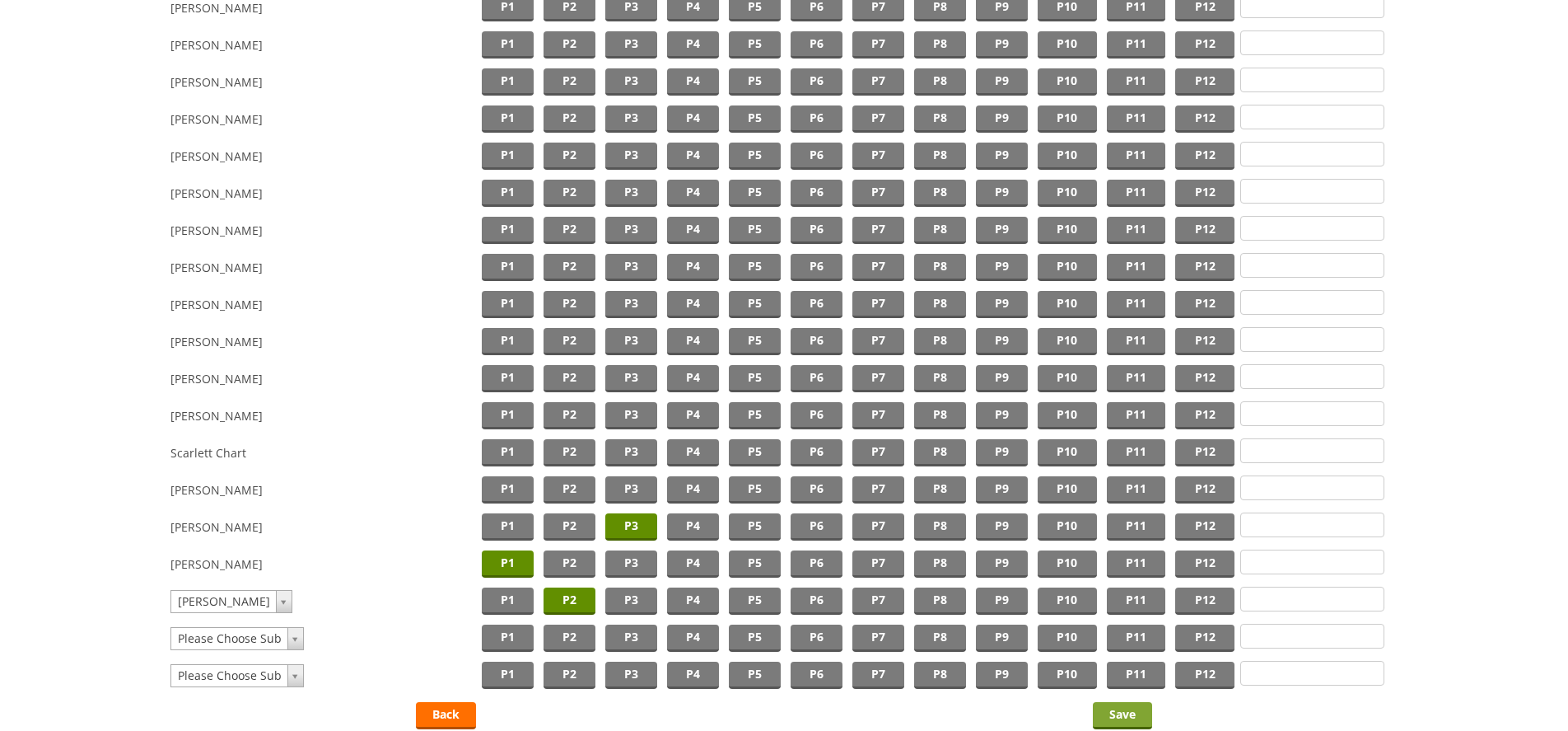
click at [1134, 716] on input "Save" at bounding box center [1122, 715] width 60 height 27
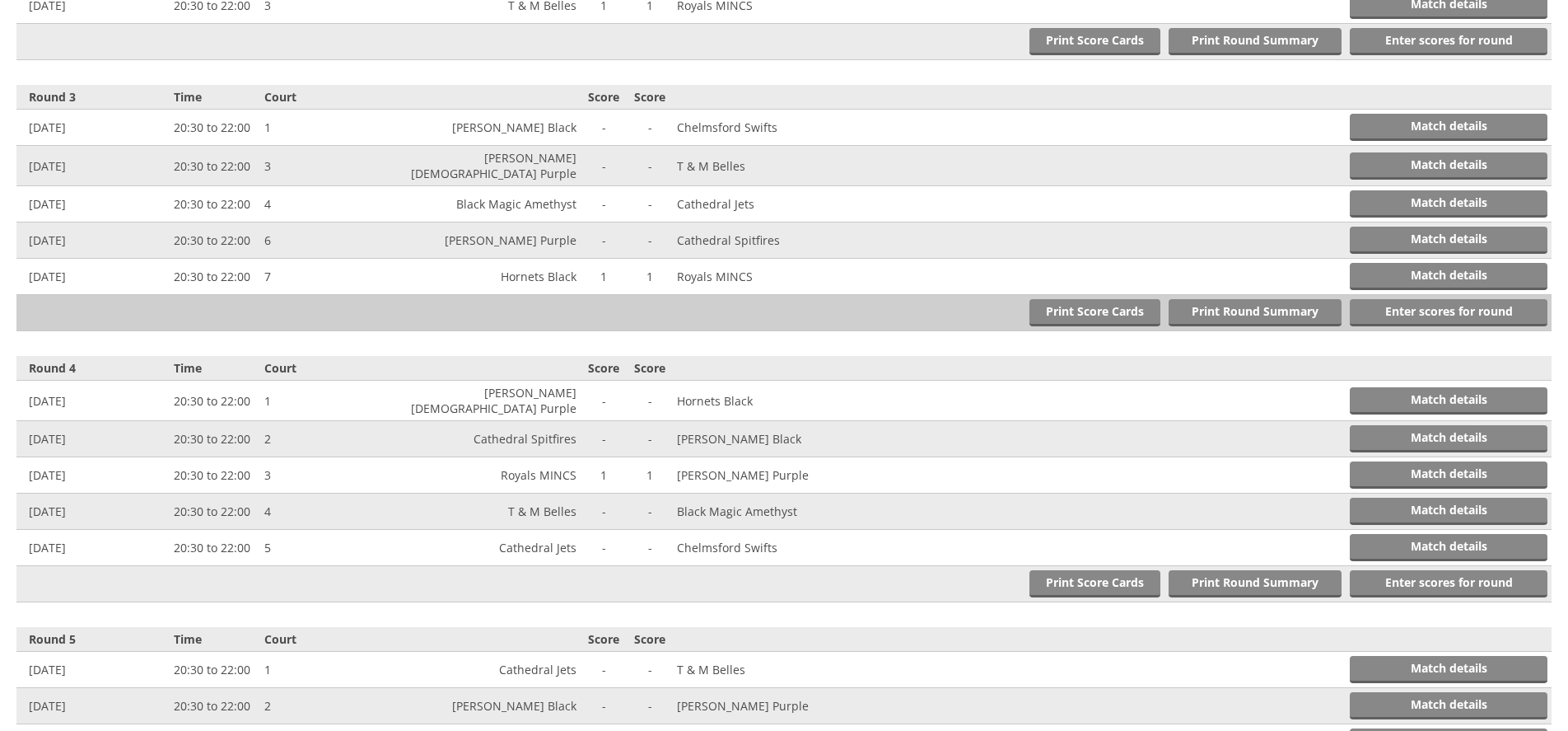
scroll to position [1076, 0]
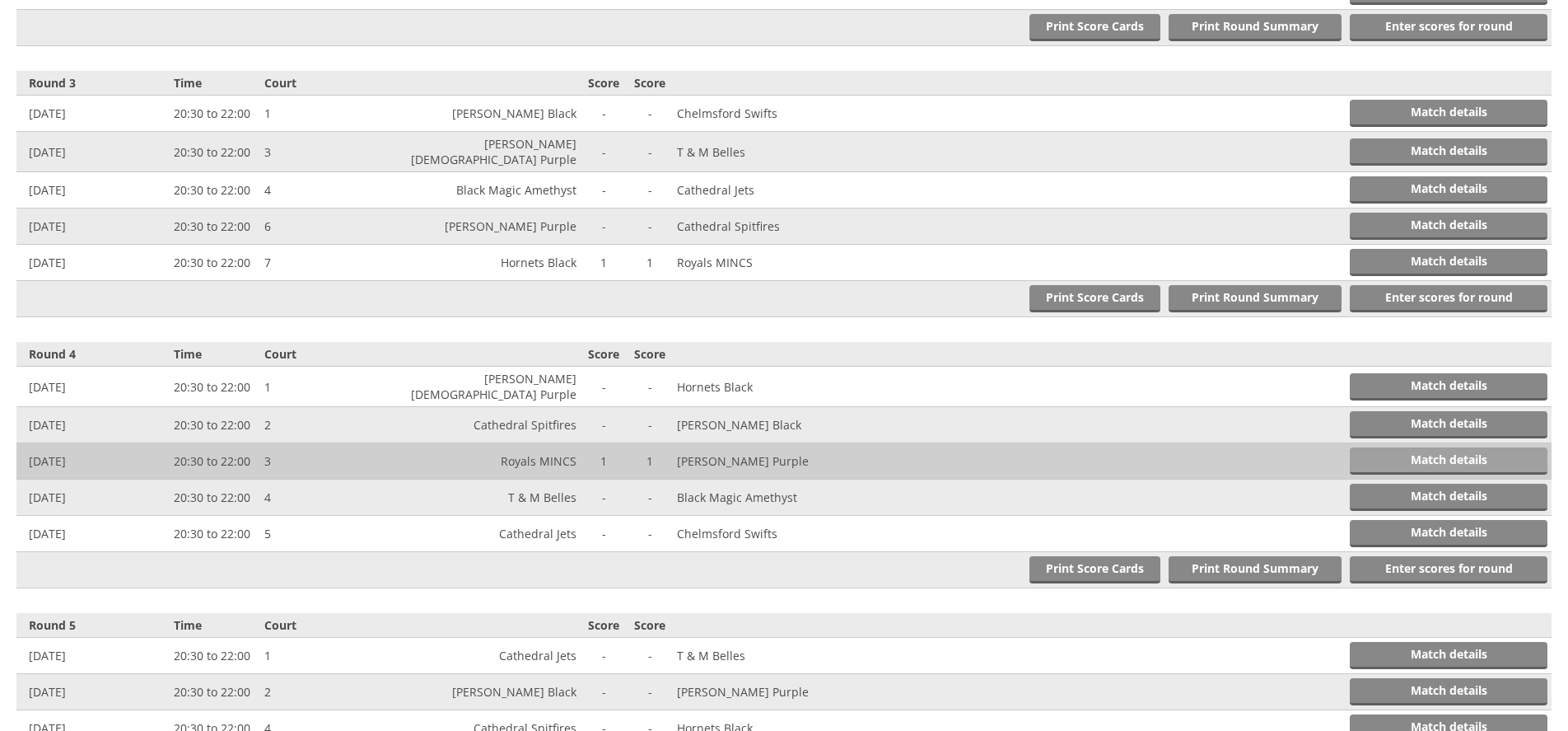
click at [1417, 450] on link "Match details" at bounding box center [1449, 460] width 198 height 27
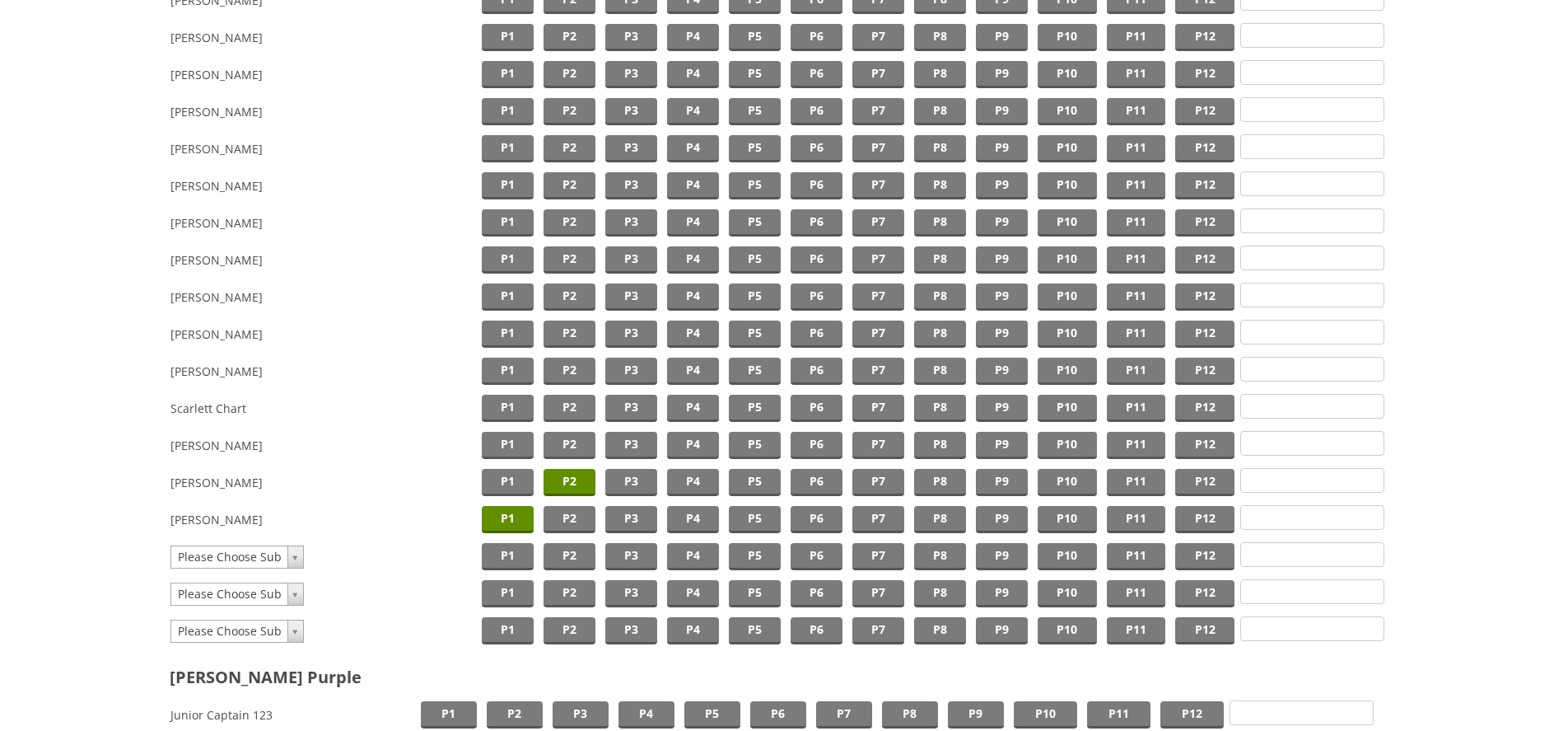
scroll to position [730, 0]
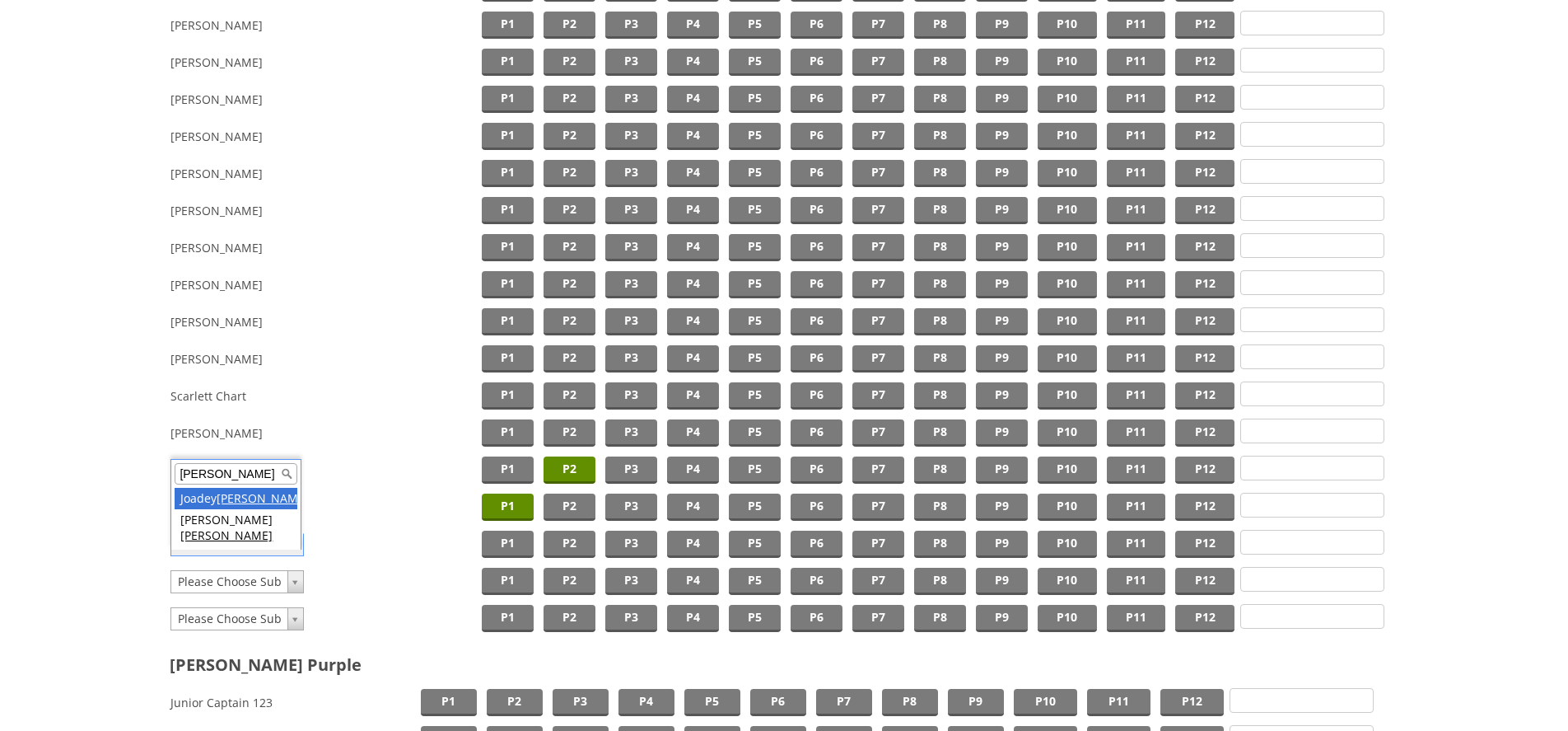
type input "dyer"
click at [614, 543] on span "P3" at bounding box center [631, 543] width 52 height 27
click at [1431, 498] on form "Royals MINCS Brookshaw Purple Match is forfeited by: Score 1 1 Royals MINCS Jun…" at bounding box center [784, 303] width 1535 height 1799
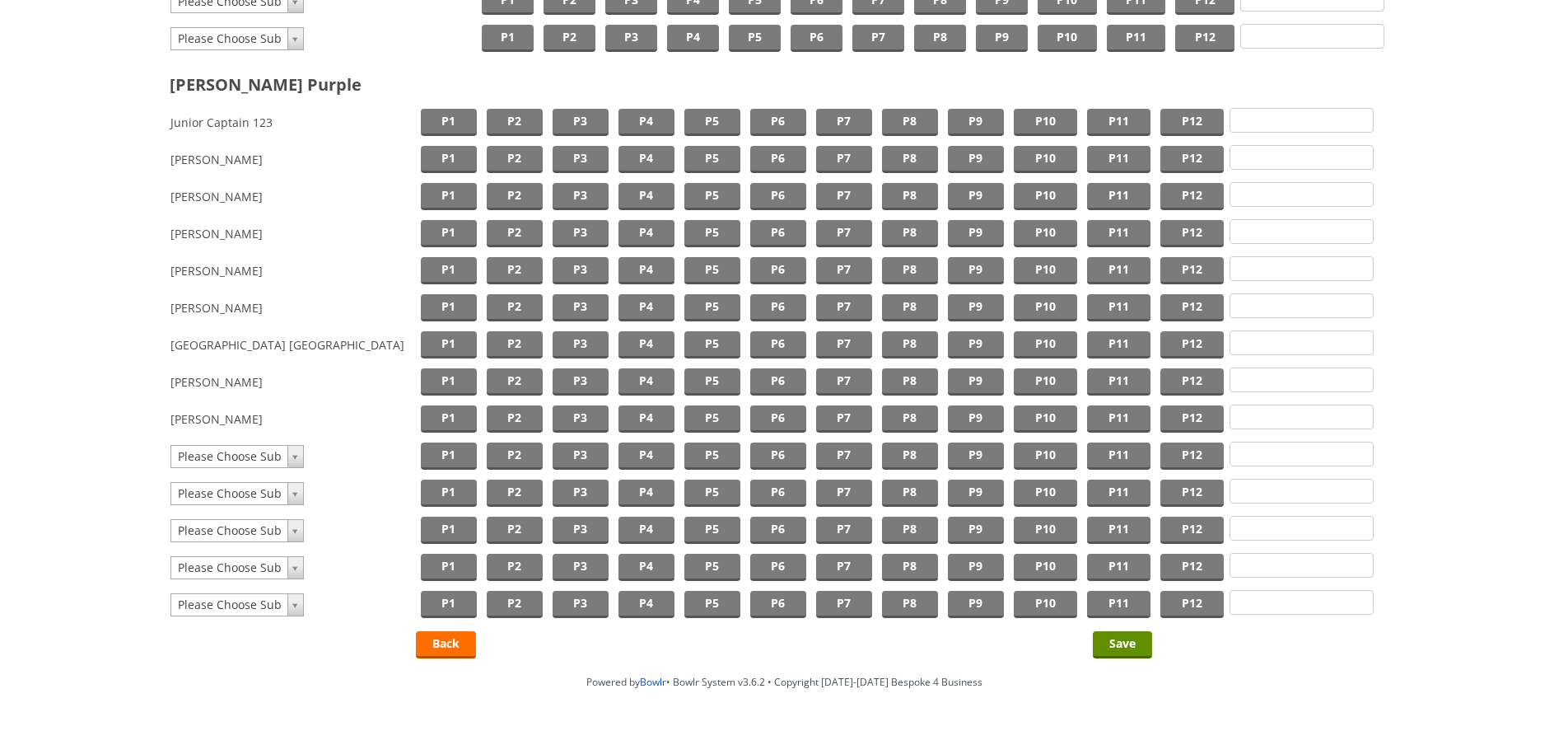
scroll to position [1361, 0]
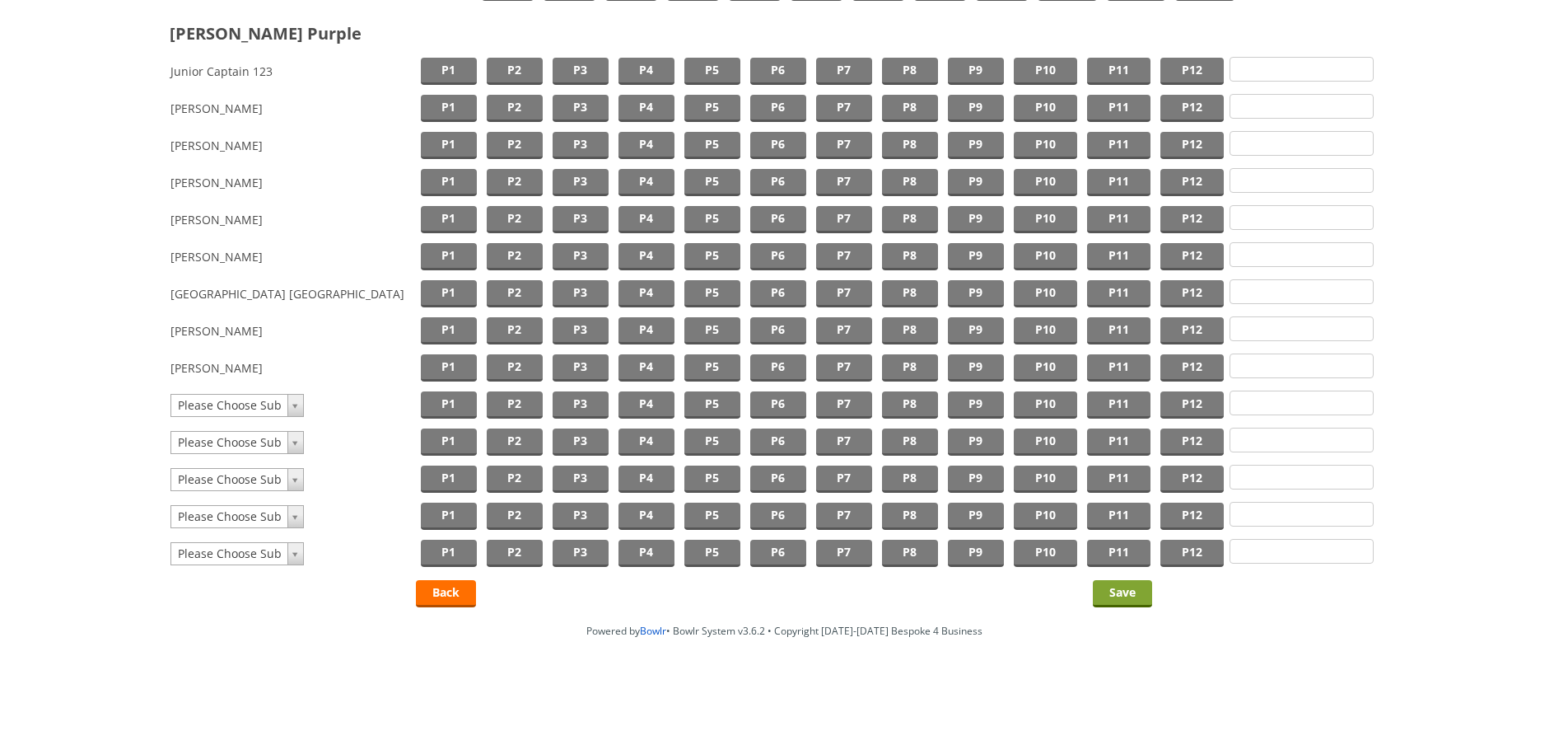
click at [1105, 587] on input "Save" at bounding box center [1122, 593] width 60 height 27
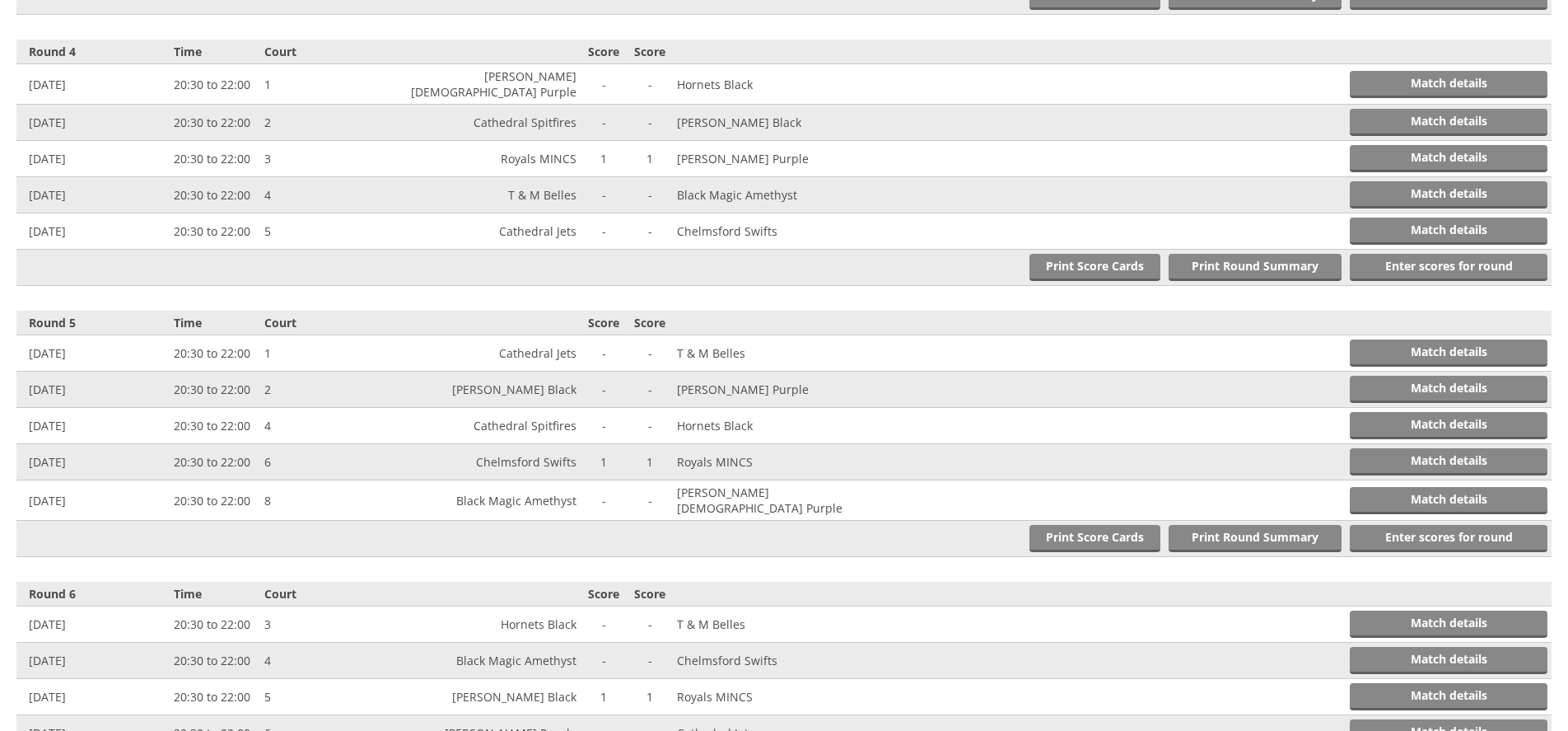
scroll to position [1406, 0]
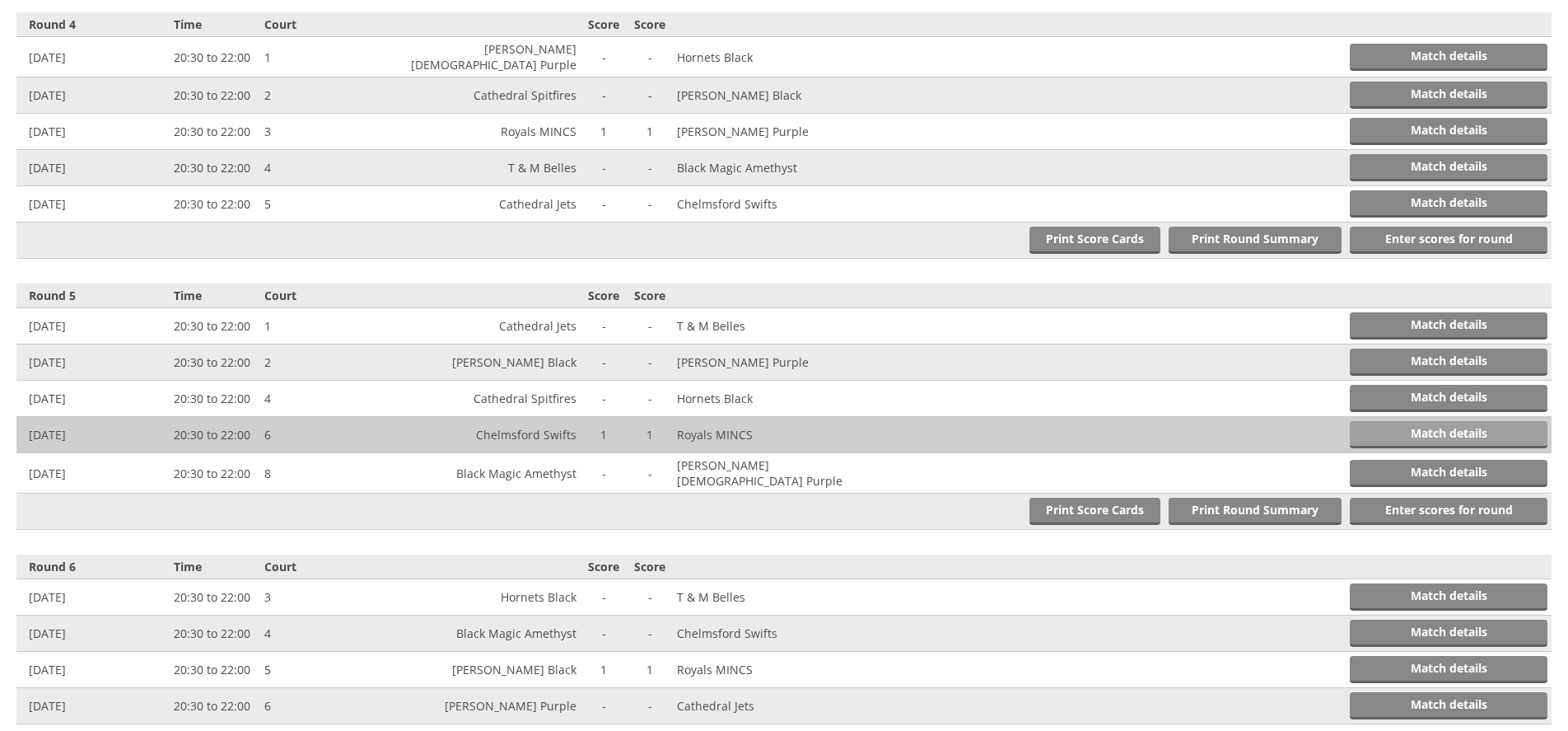
click at [1413, 421] on link "Match details" at bounding box center [1449, 434] width 198 height 27
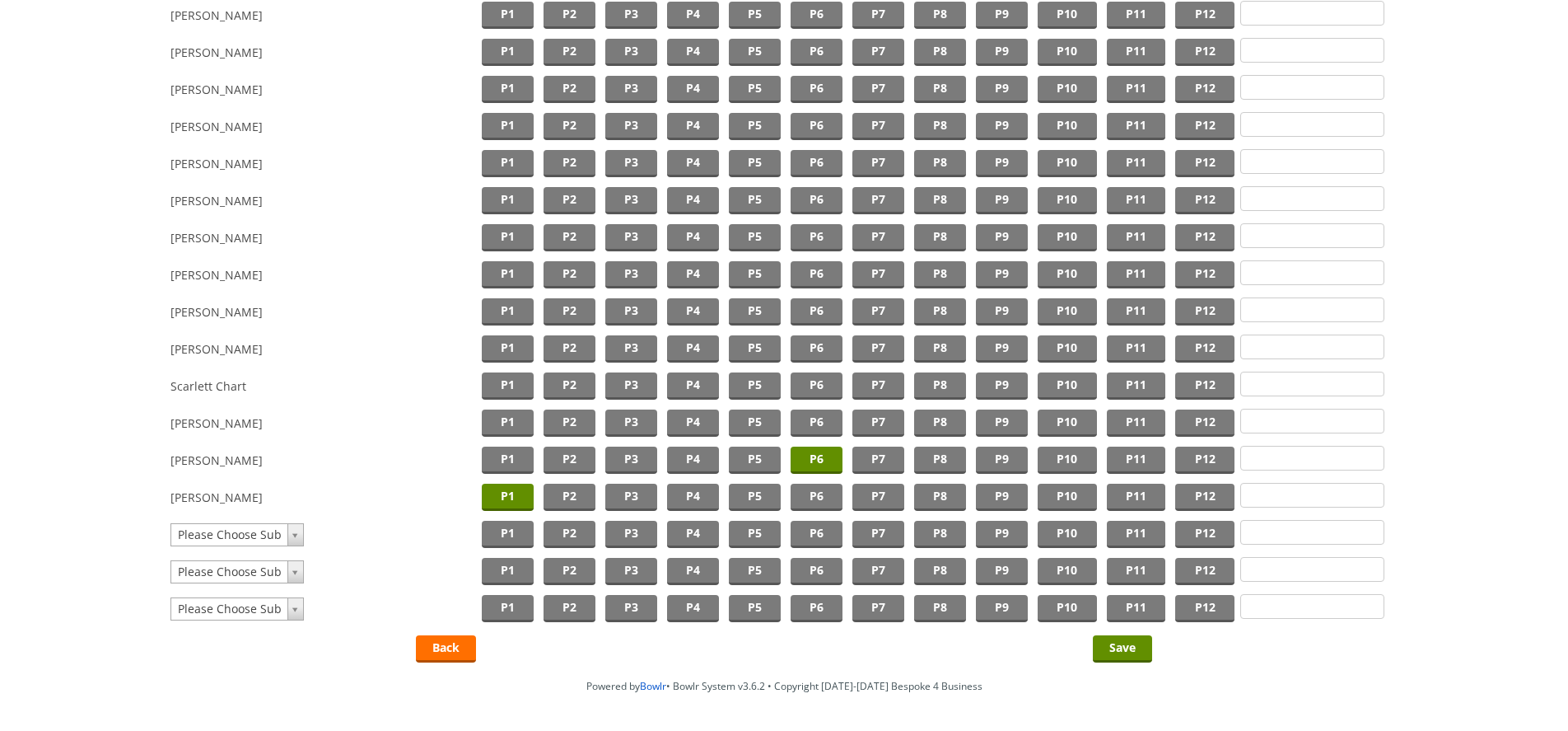
scroll to position [1430, 0]
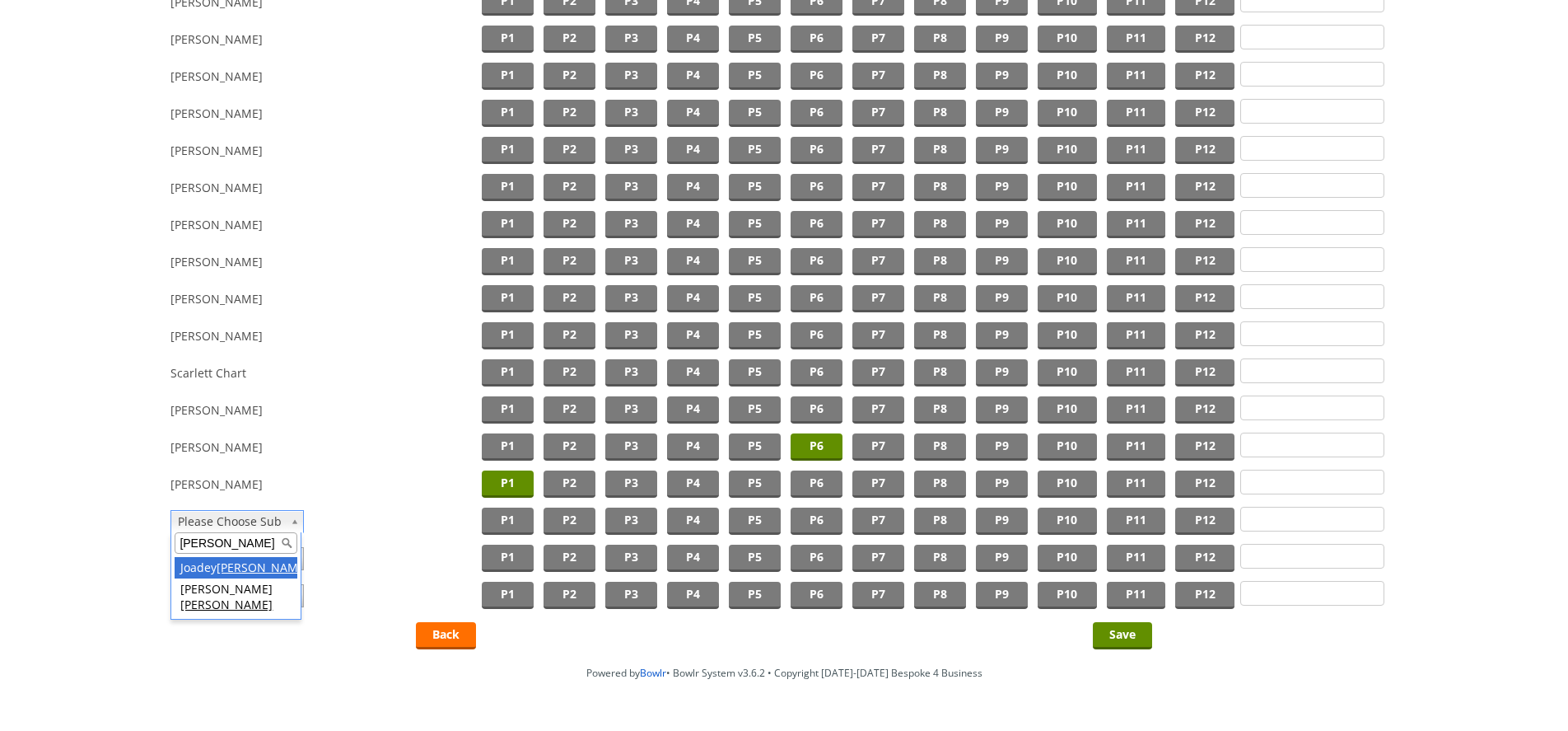
type input "[PERSON_NAME]"
click at [567, 514] on span "P2" at bounding box center [569, 521] width 52 height 27
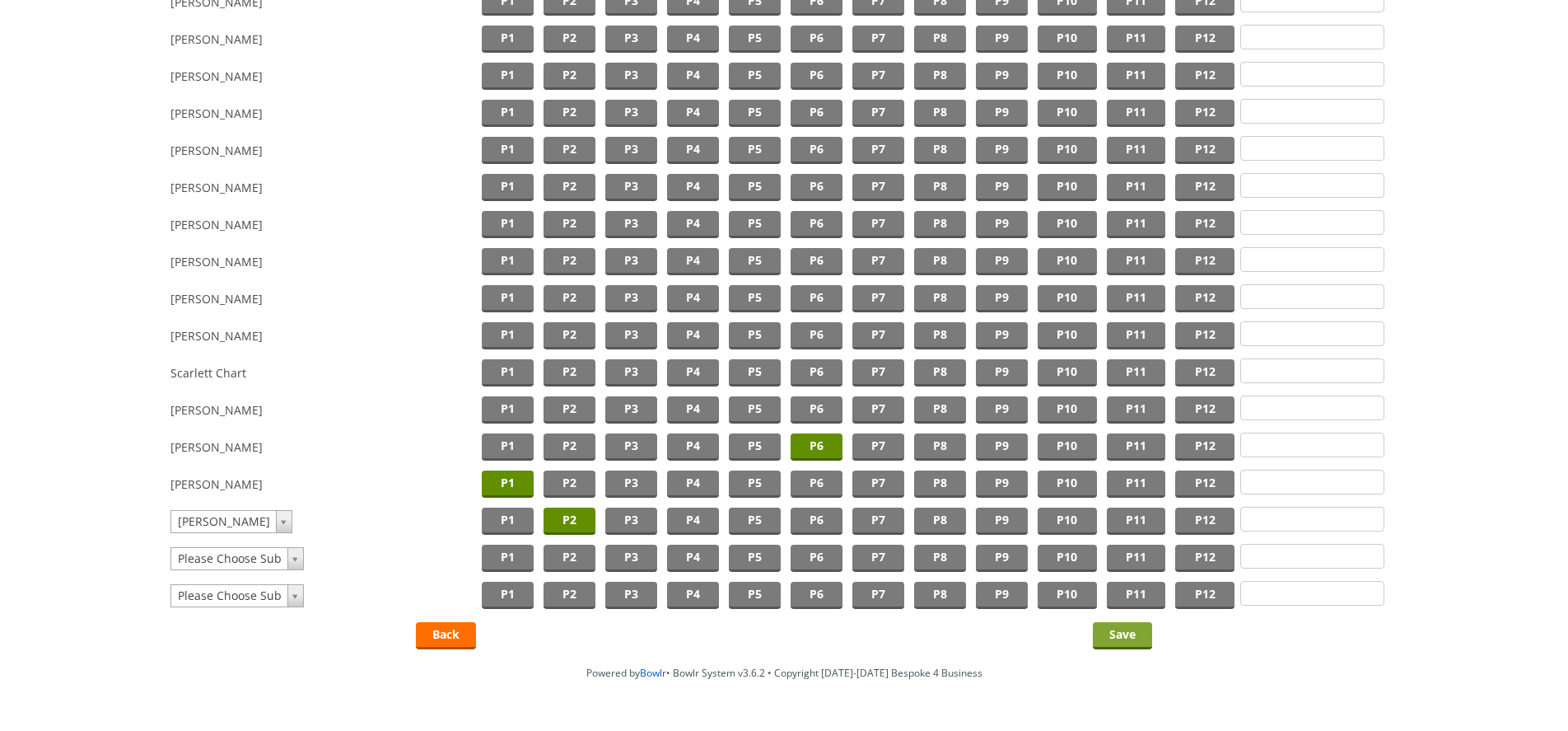
click at [1105, 633] on input "Save" at bounding box center [1122, 635] width 60 height 27
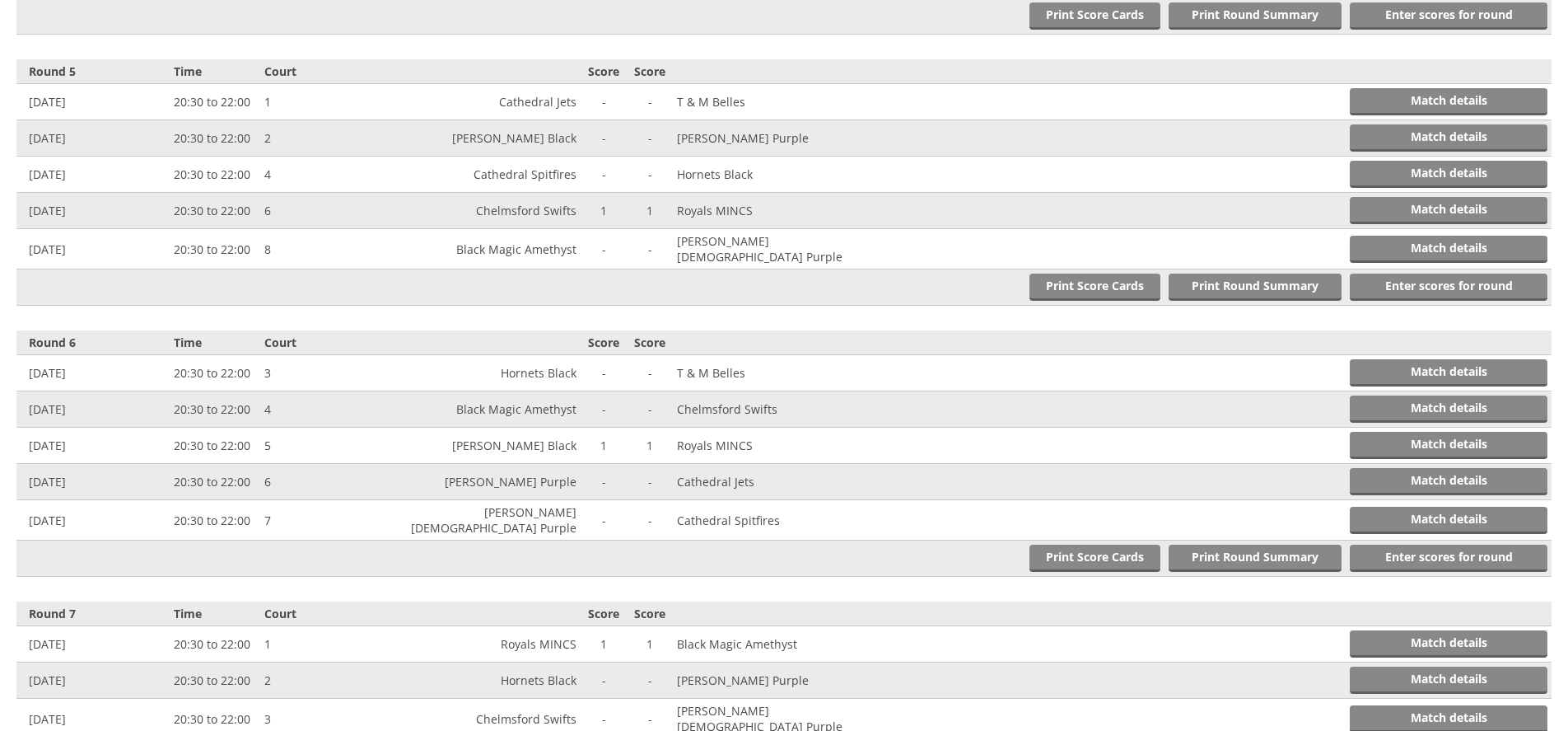
scroll to position [1672, 0]
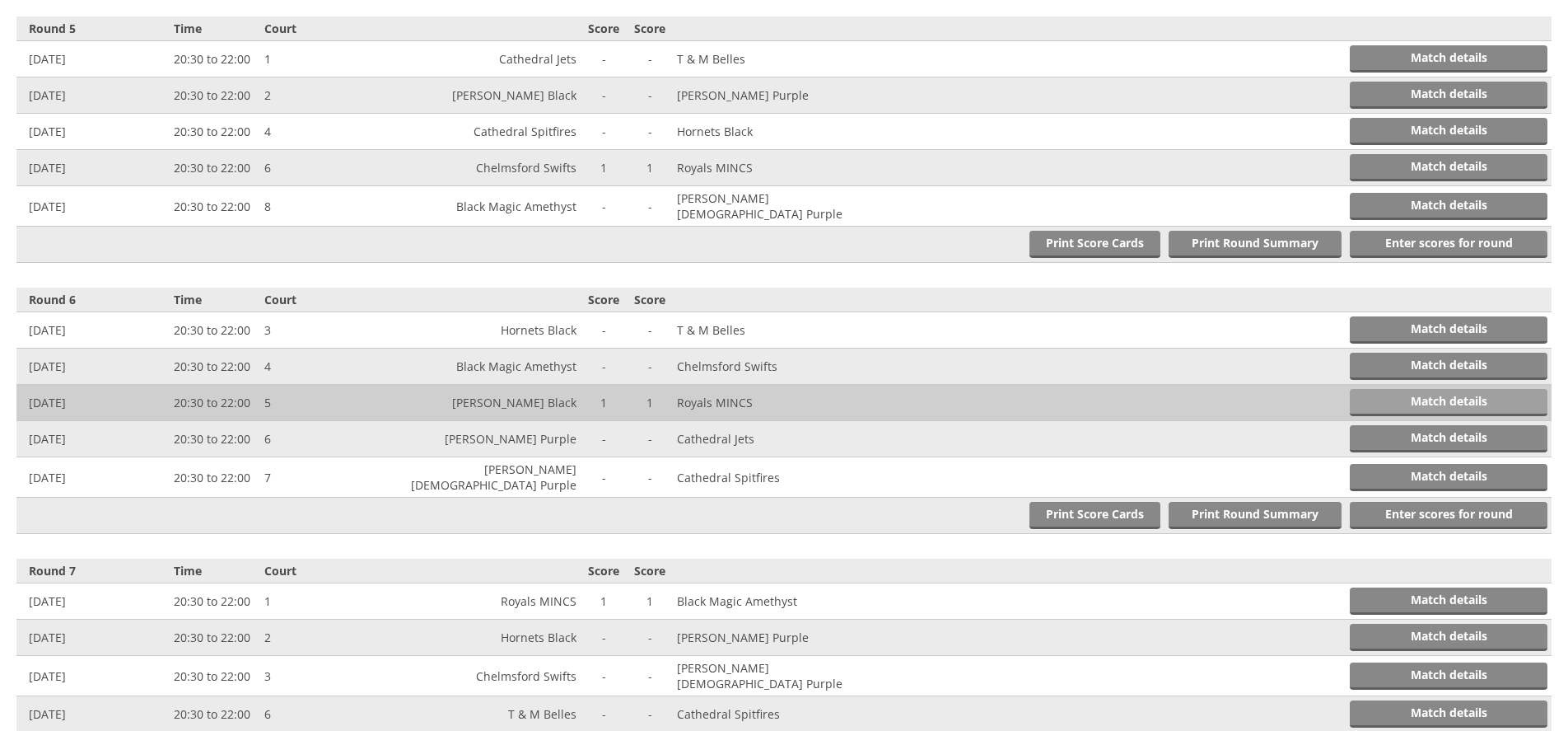
click at [1459, 389] on link "Match details" at bounding box center [1449, 402] width 198 height 27
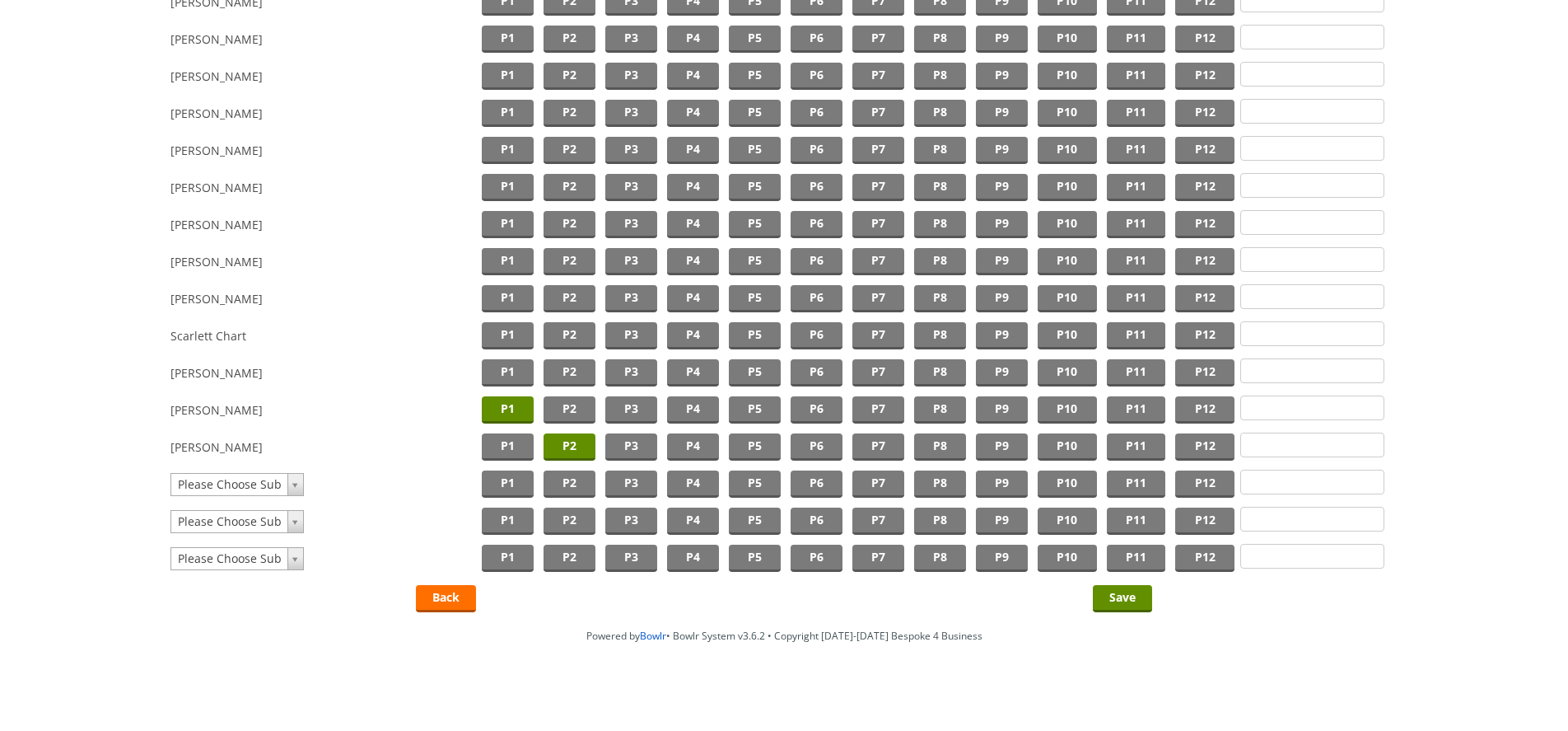
scroll to position [1064, 0]
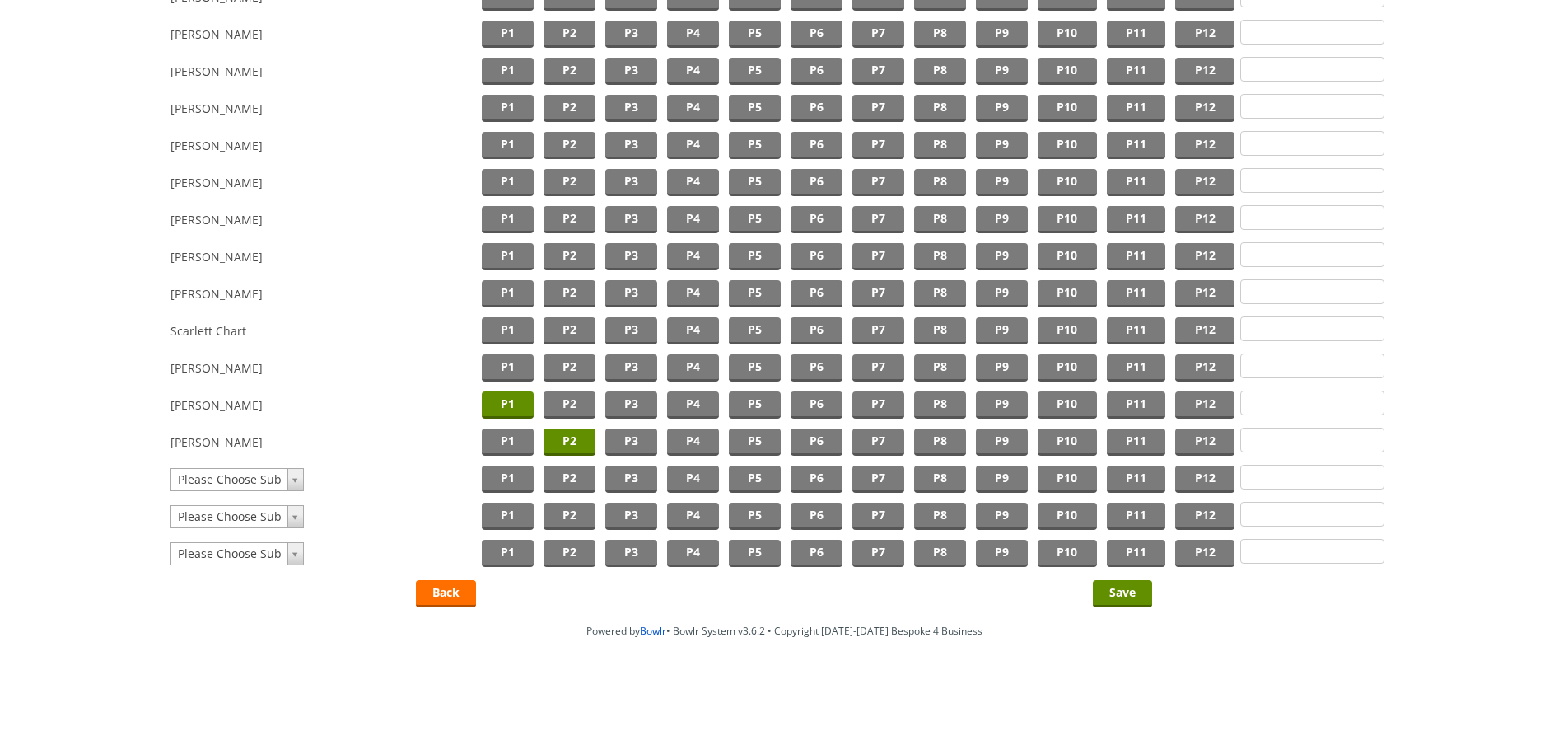
click at [246, 463] on td "Please Choose Sub Please Choose Sub TEST USER [PERSON_NAME] [PERSON_NAME] Test …" at bounding box center [323, 479] width 307 height 37
type input "[PERSON_NAME]"
click at [642, 478] on span "P3" at bounding box center [631, 479] width 52 height 27
click at [1095, 586] on input "Save" at bounding box center [1122, 593] width 60 height 27
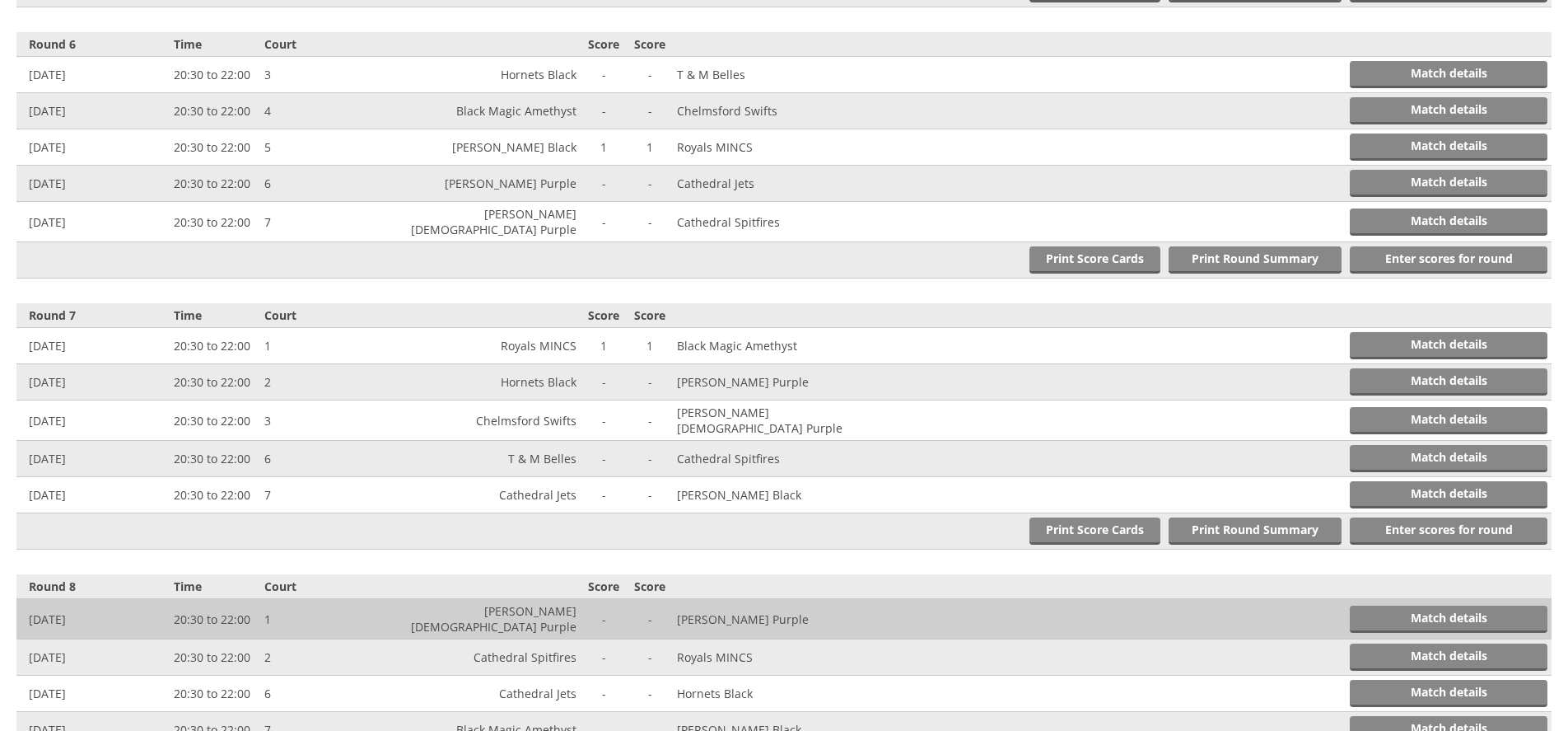
scroll to position [1940, 0]
